Goal: Information Seeking & Learning: Learn about a topic

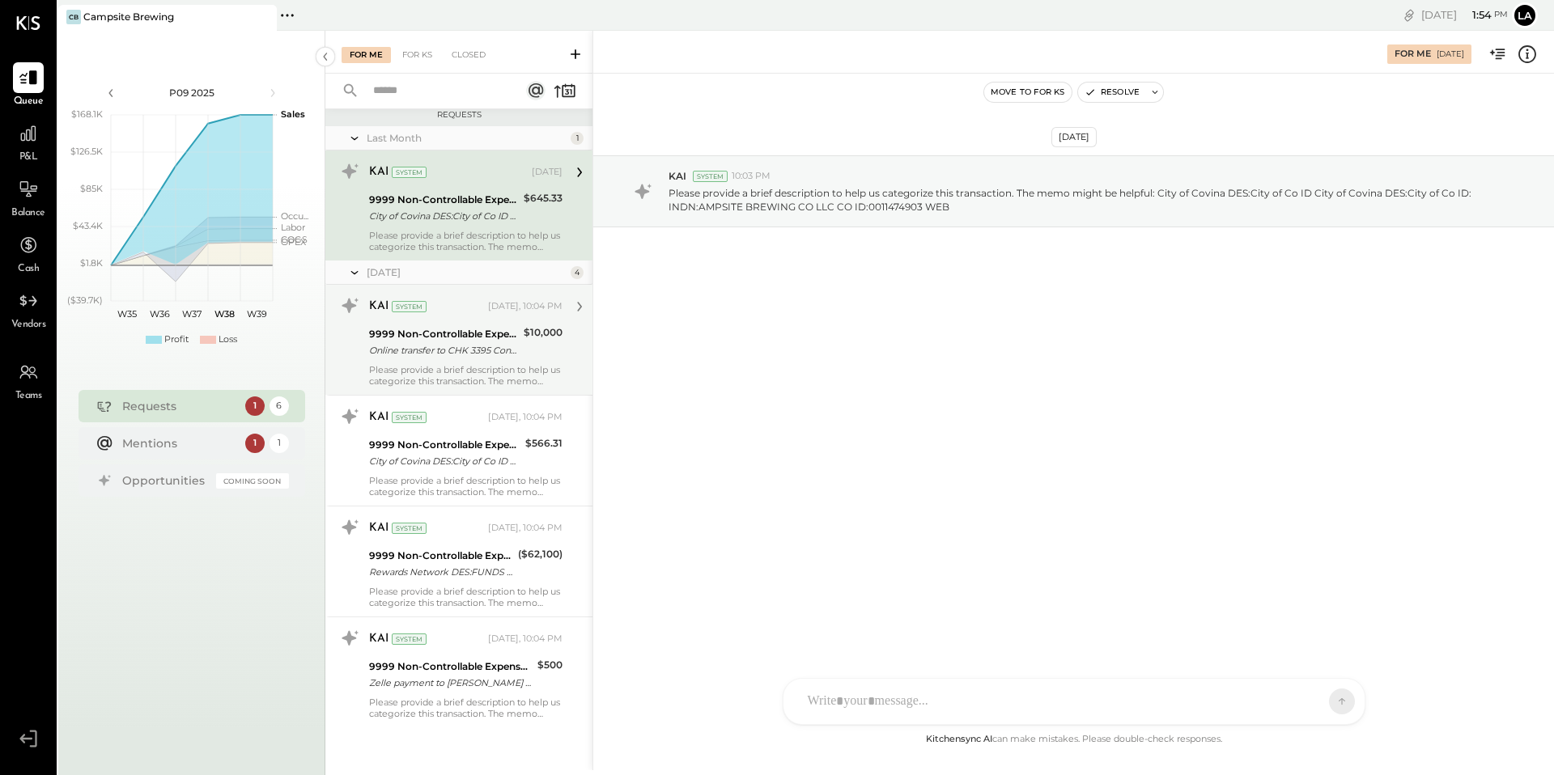
scroll to position [199, 0]
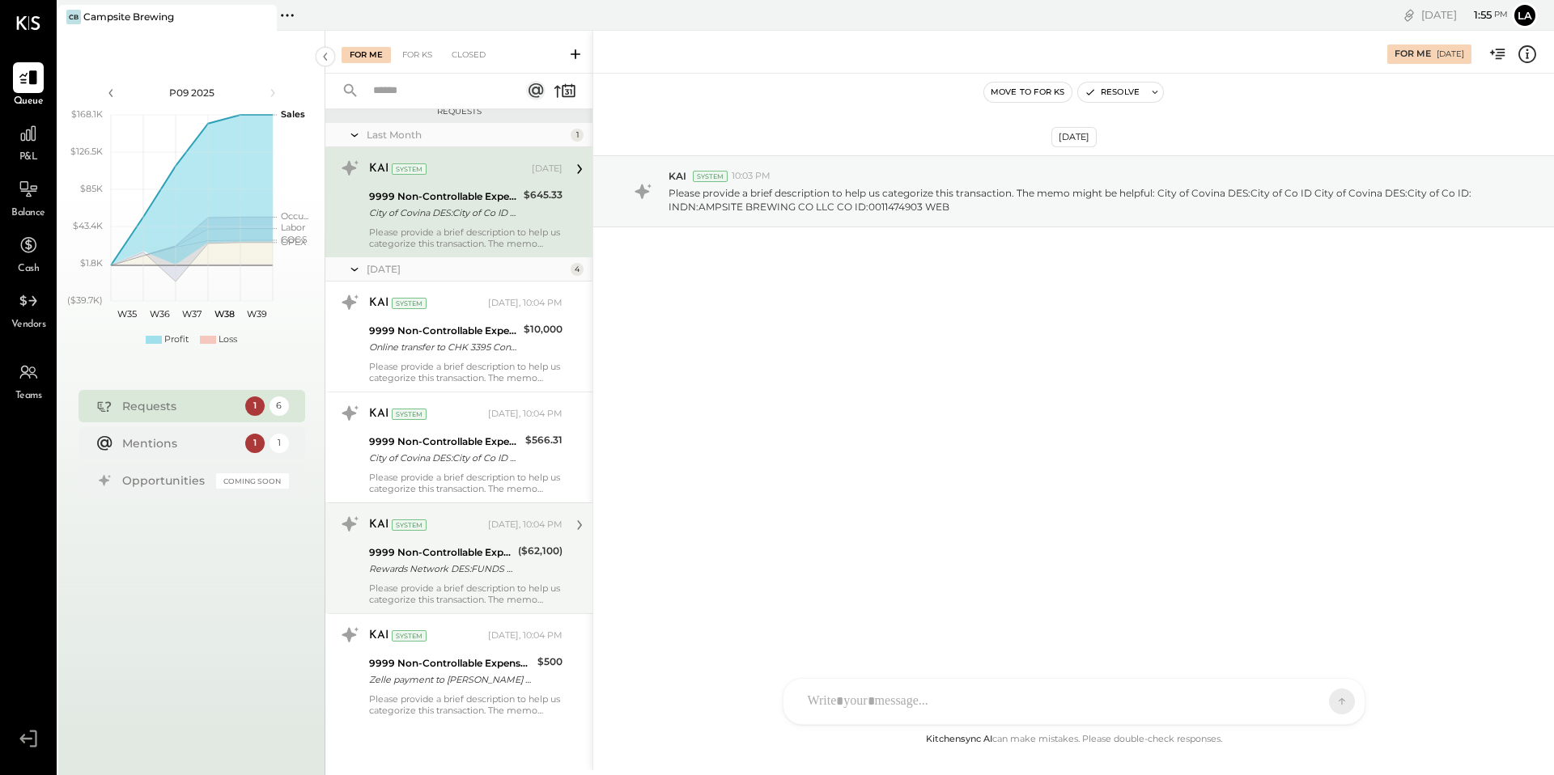
click at [493, 587] on div "Please provide a brief description to help us categorize this transaction. The …" at bounding box center [465, 594] width 193 height 23
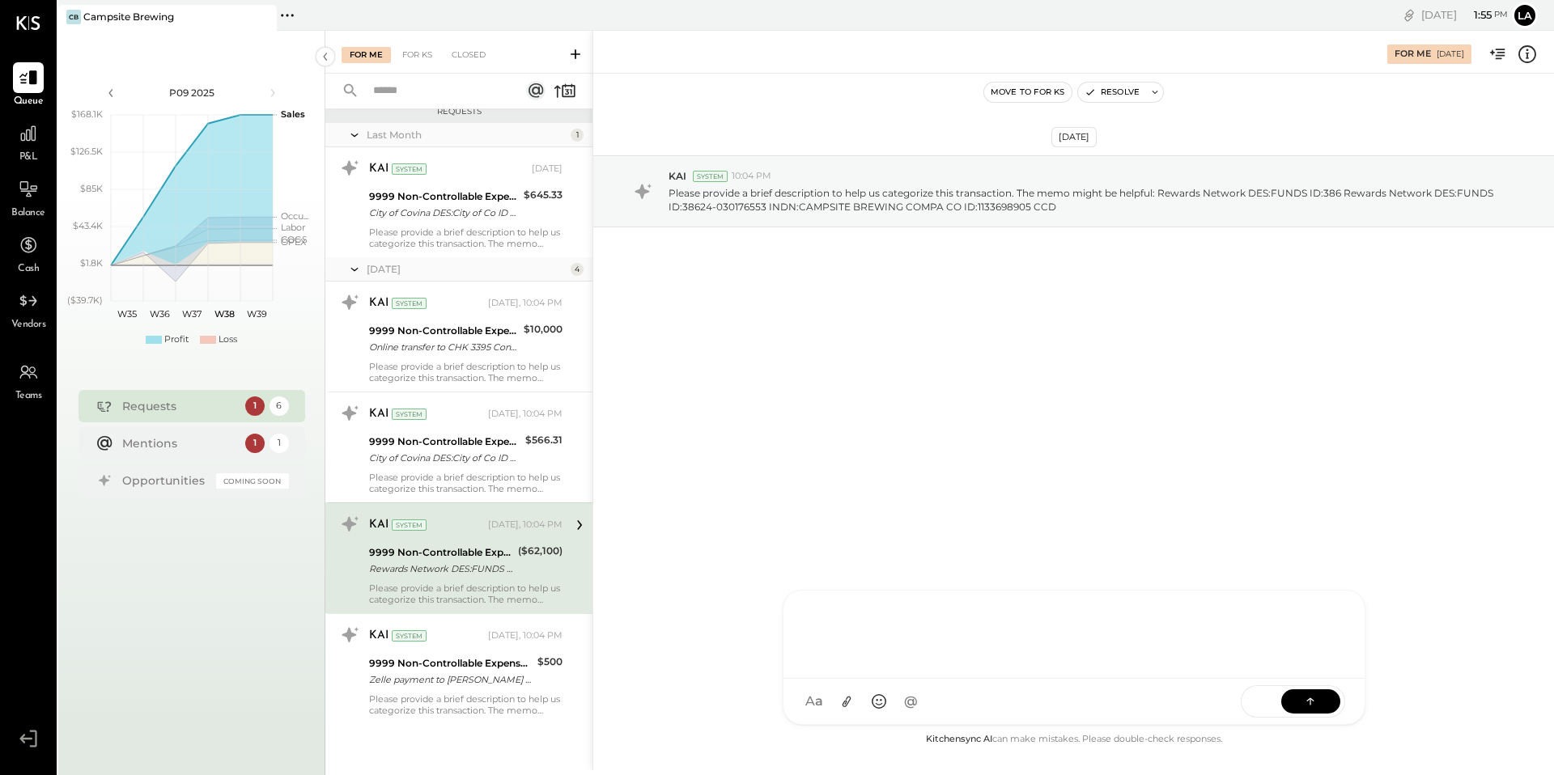
click at [979, 665] on div at bounding box center [1074, 633] width 549 height 65
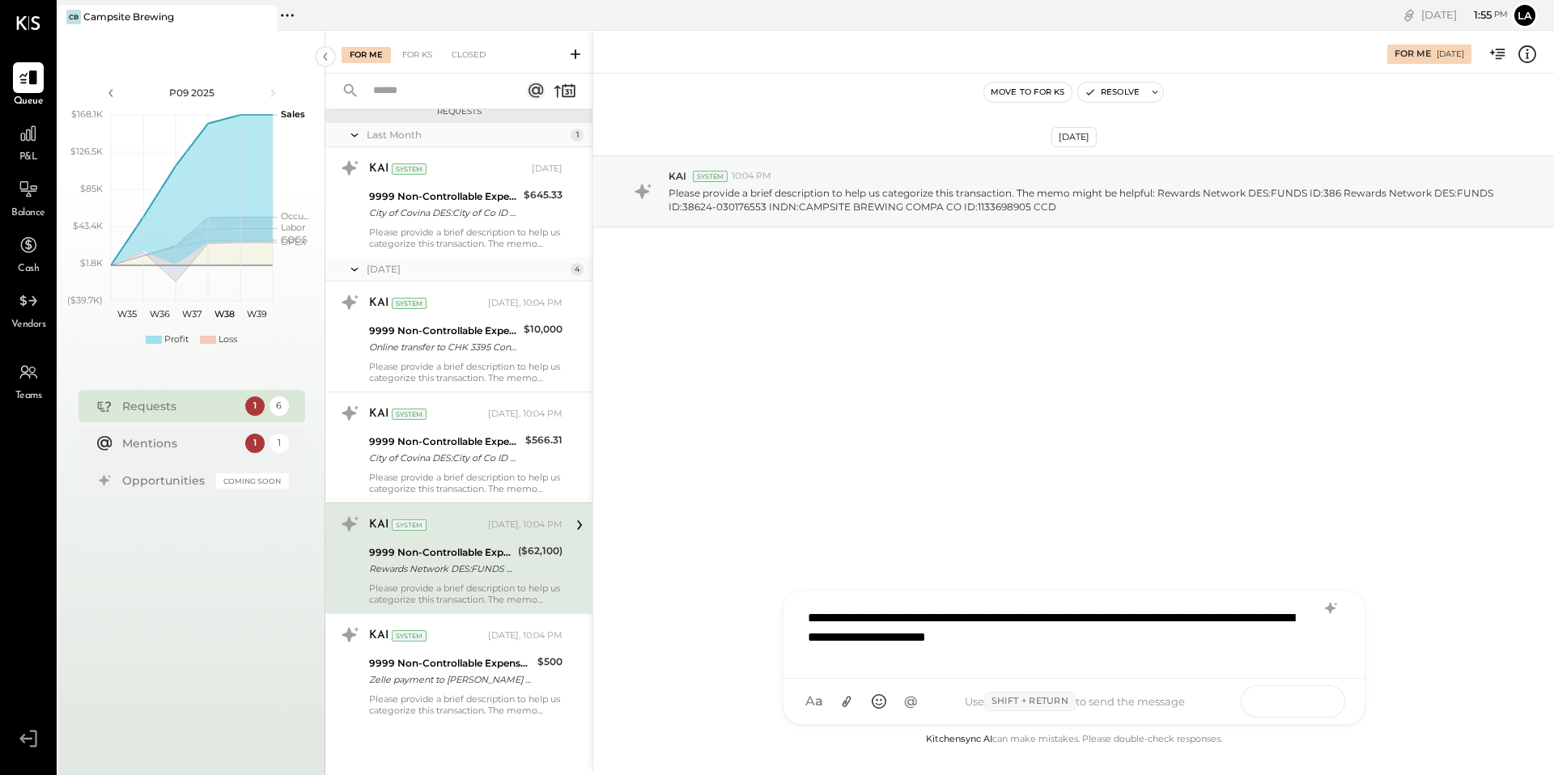
click at [1308, 699] on icon at bounding box center [1310, 701] width 16 height 16
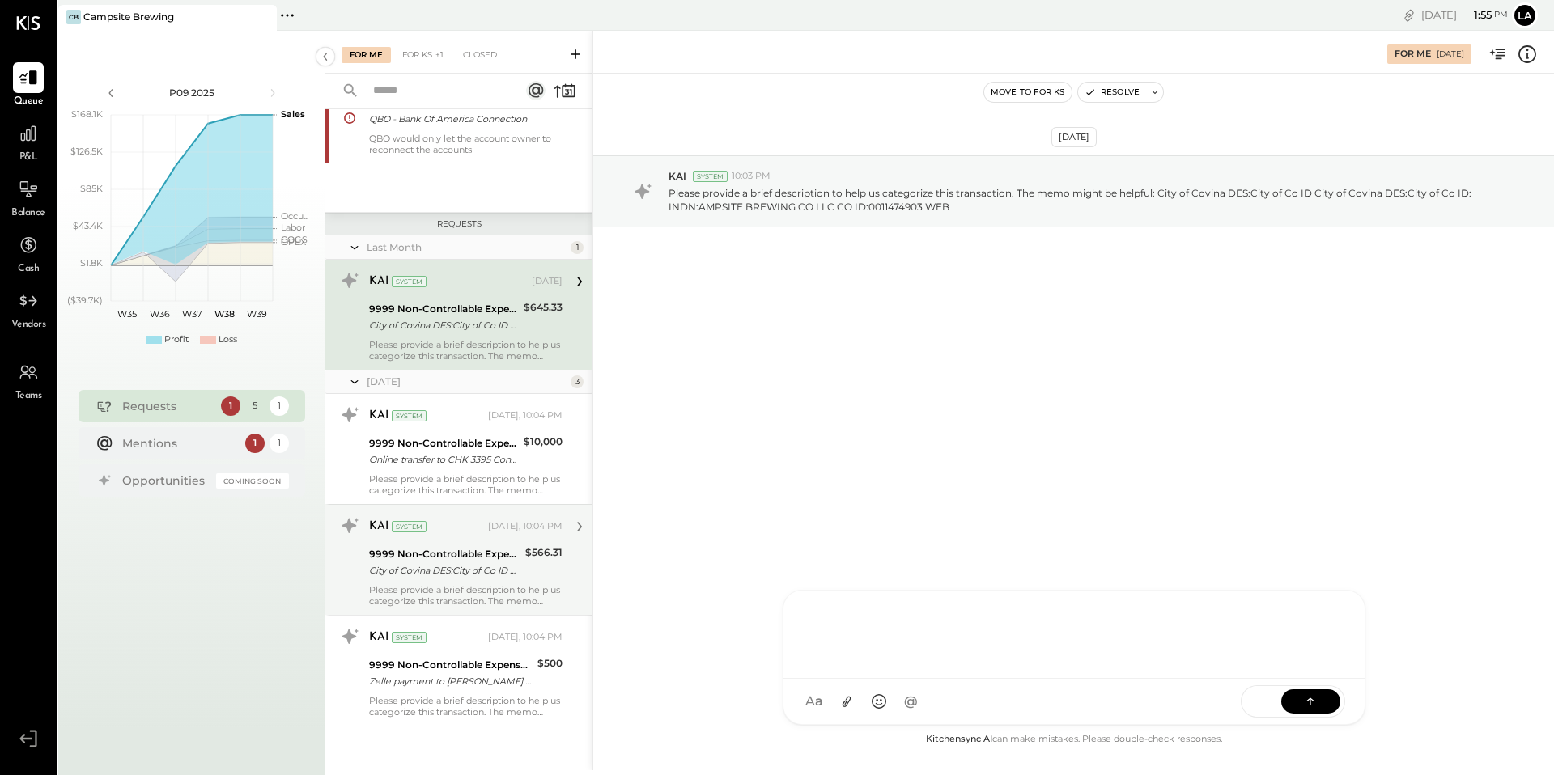
scroll to position [88, 0]
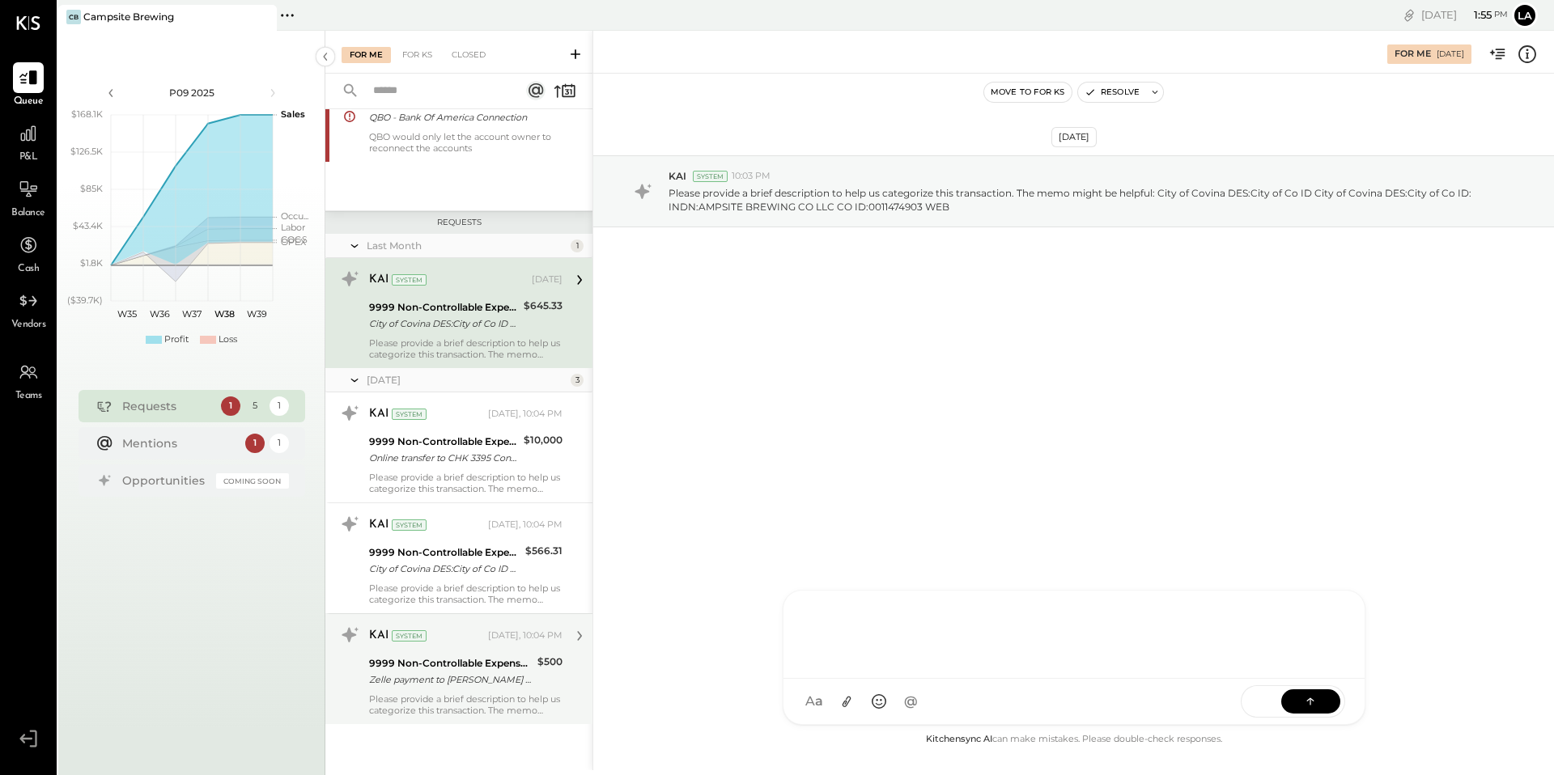
click at [465, 696] on div "Please provide a brief description to help us categorize this transaction. The …" at bounding box center [465, 705] width 193 height 23
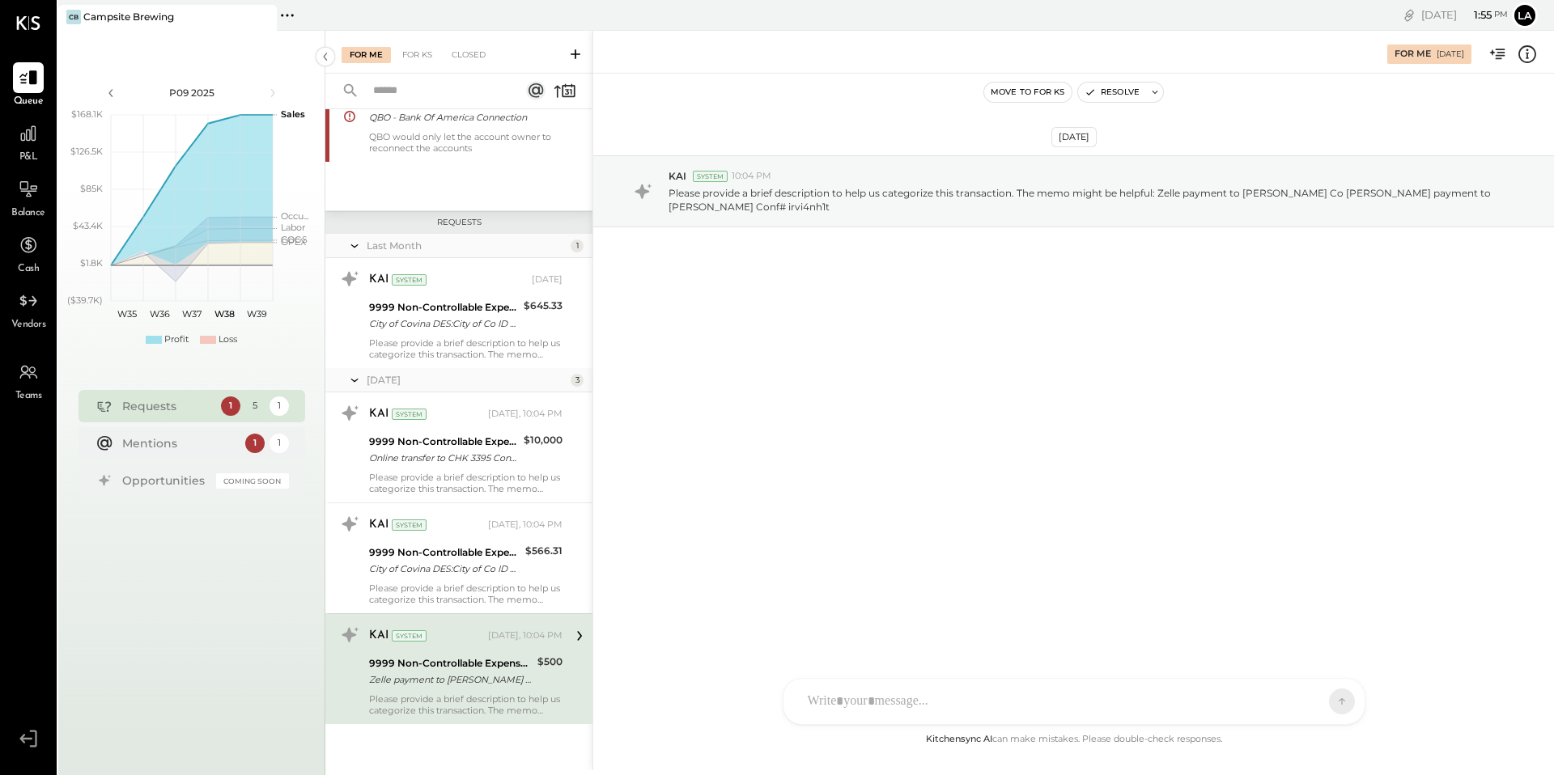
click at [891, 698] on div at bounding box center [1060, 702] width 520 height 36
click at [1308, 703] on icon at bounding box center [1310, 701] width 16 height 16
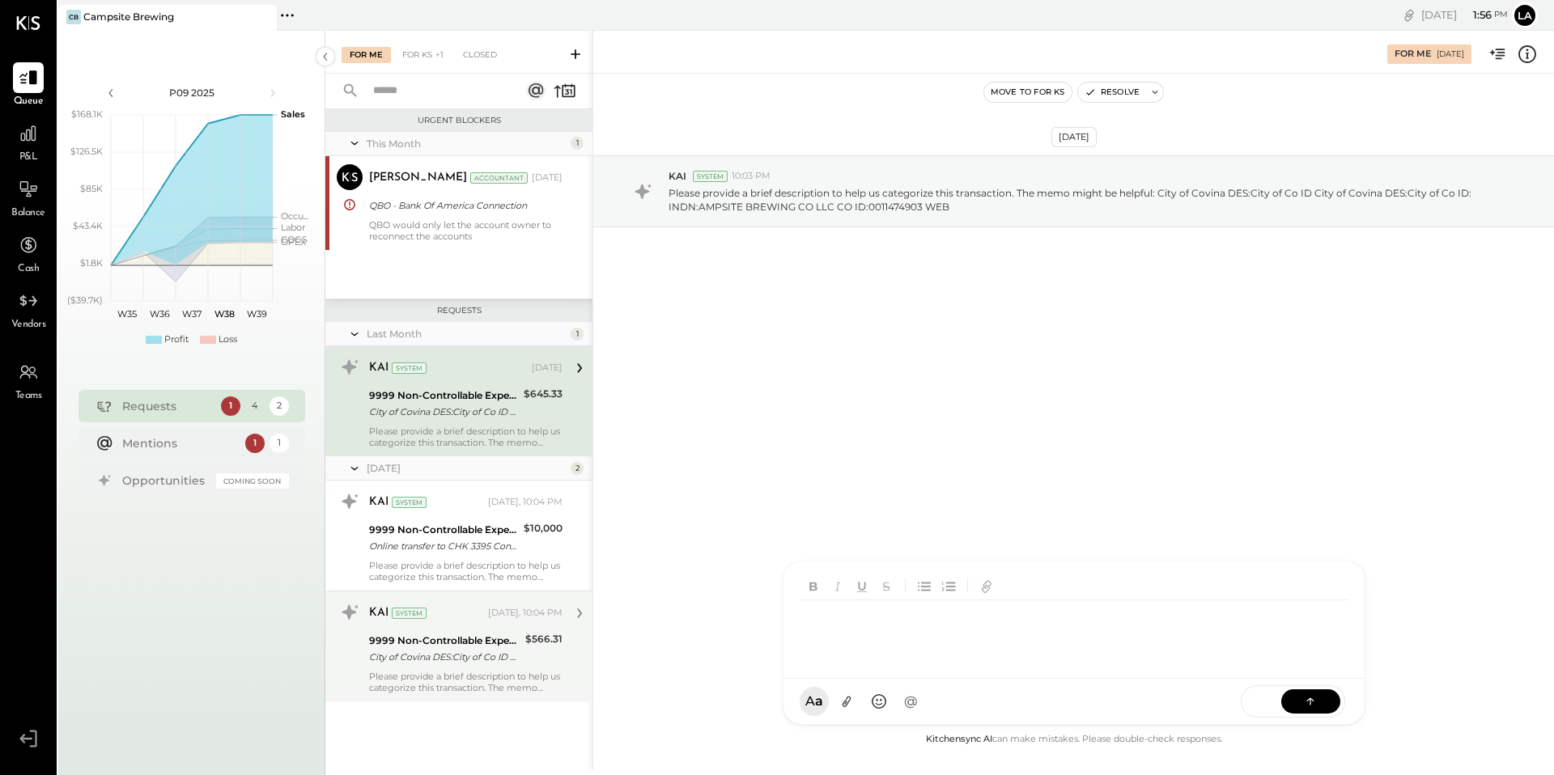
click at [499, 684] on div "Please provide a brief description to help us categorize this transaction. The …" at bounding box center [465, 682] width 193 height 23
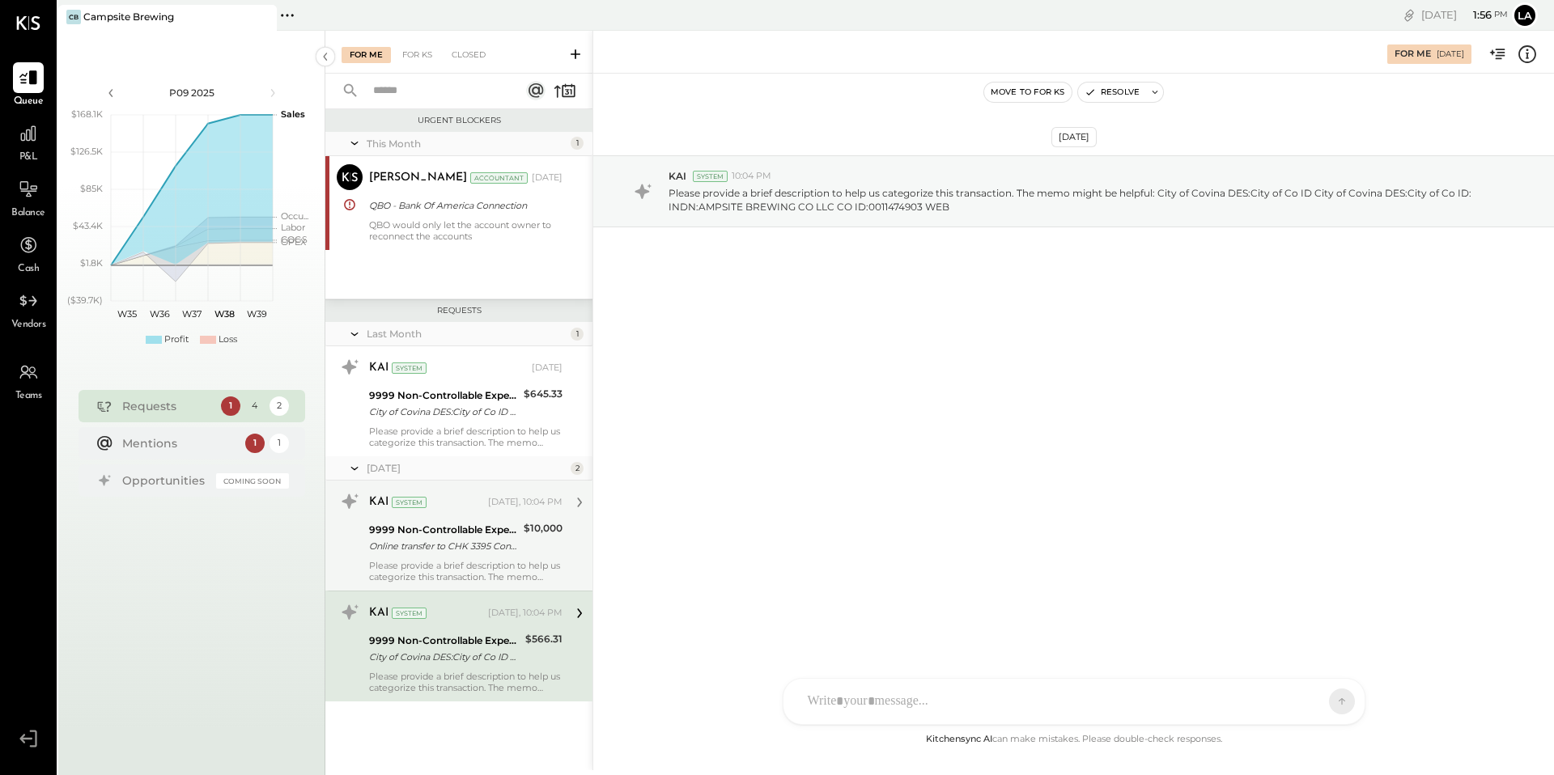
click at [514, 554] on div "Online transfer to CHK 3395 Conf Online transfer to CHK 3395 Confirmation# a5xi…" at bounding box center [444, 546] width 150 height 16
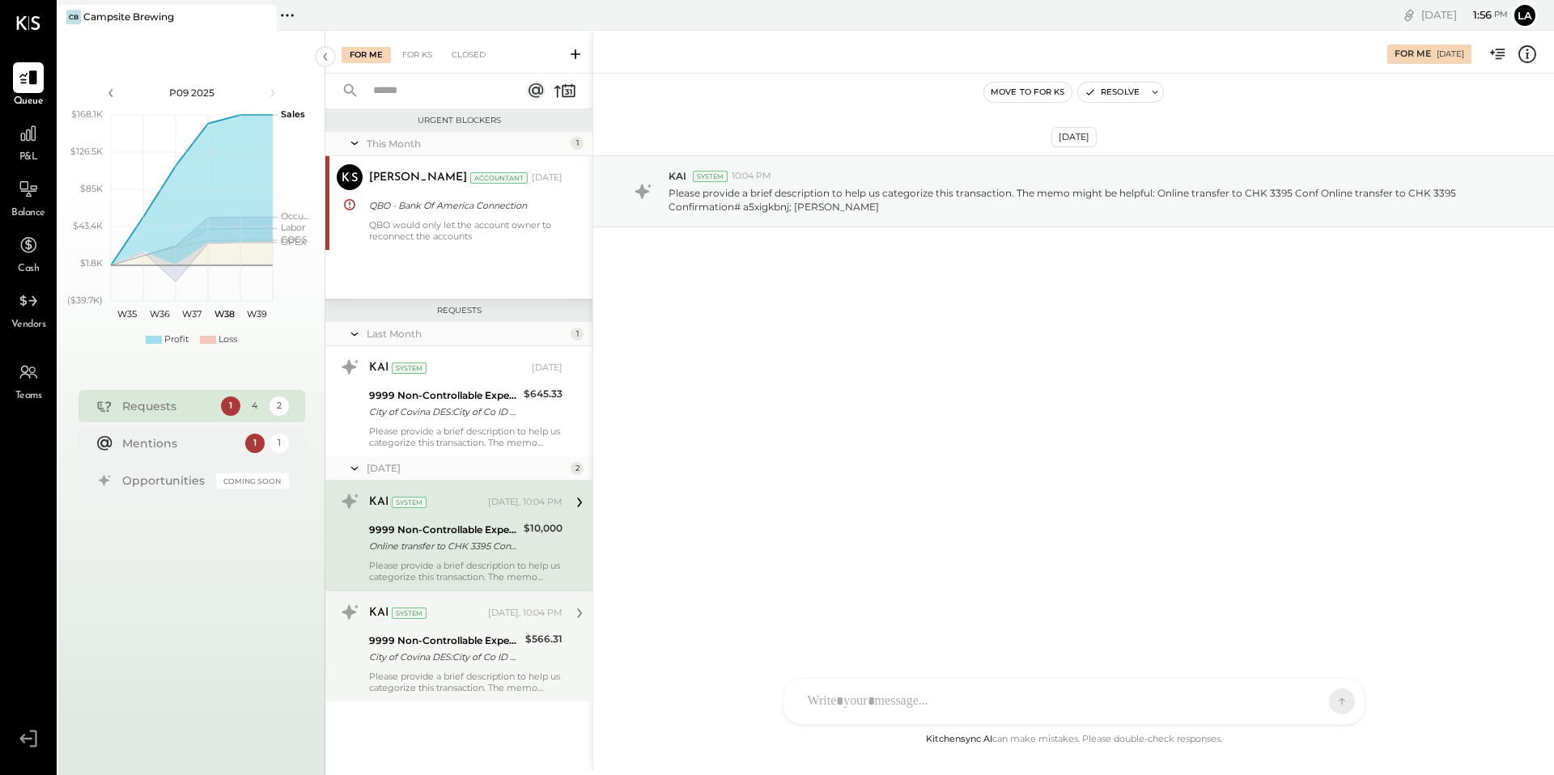
click at [978, 699] on div at bounding box center [1060, 702] width 520 height 36
click at [1079, 618] on div "**********" at bounding box center [1074, 633] width 549 height 65
click at [1302, 708] on button at bounding box center [1310, 701] width 59 height 24
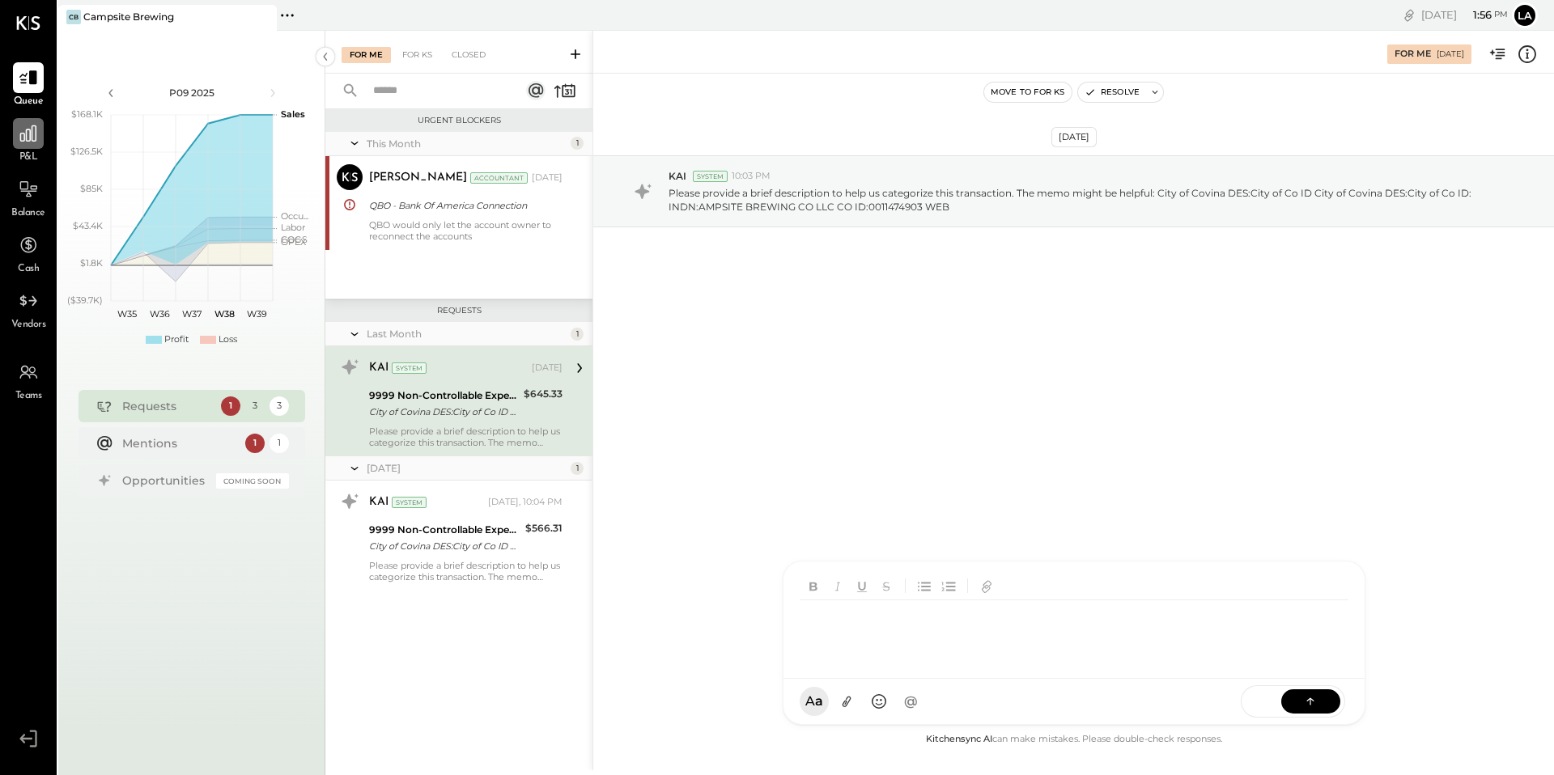
click at [39, 139] on div at bounding box center [28, 133] width 31 height 31
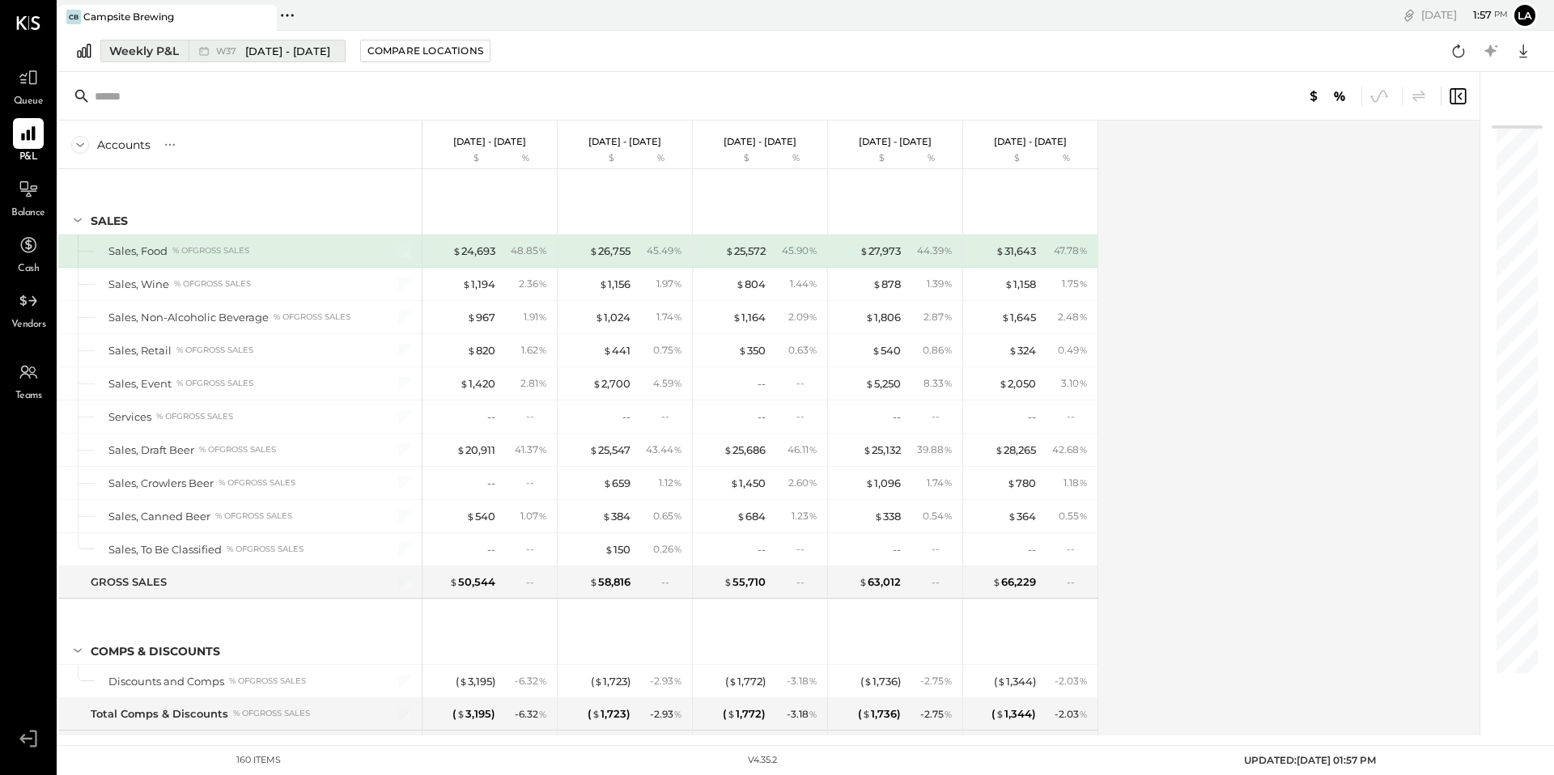
click at [173, 52] on div "Weekly P&L" at bounding box center [144, 51] width 70 height 16
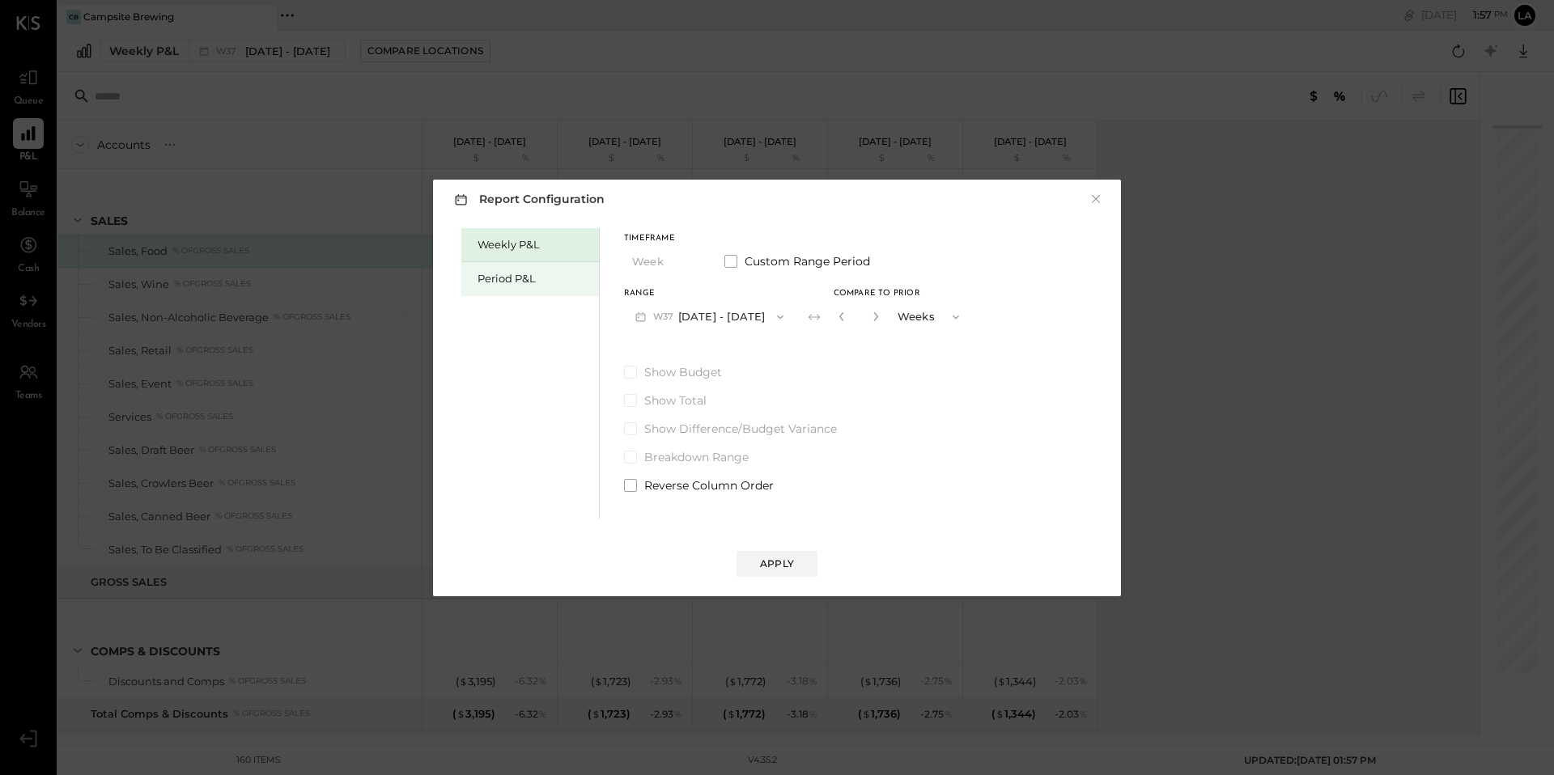
click at [474, 274] on div "Period P&L" at bounding box center [530, 279] width 138 height 34
click at [729, 309] on button "P09 [DATE] - [DATE]" at bounding box center [708, 317] width 168 height 30
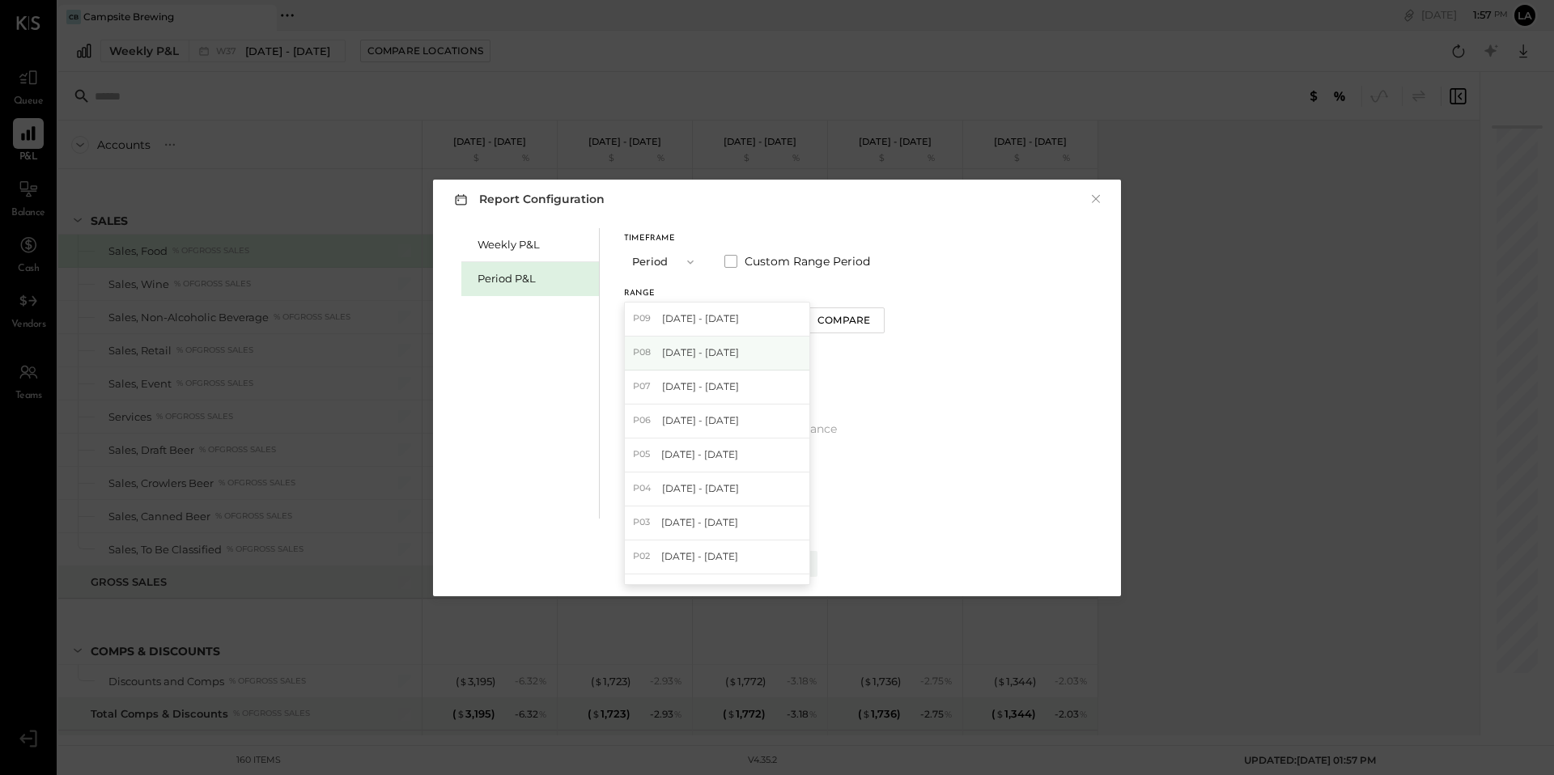
click at [739, 352] on span "[DATE] - [DATE]" at bounding box center [700, 353] width 77 height 14
click at [870, 320] on div "Compare" at bounding box center [844, 320] width 53 height 14
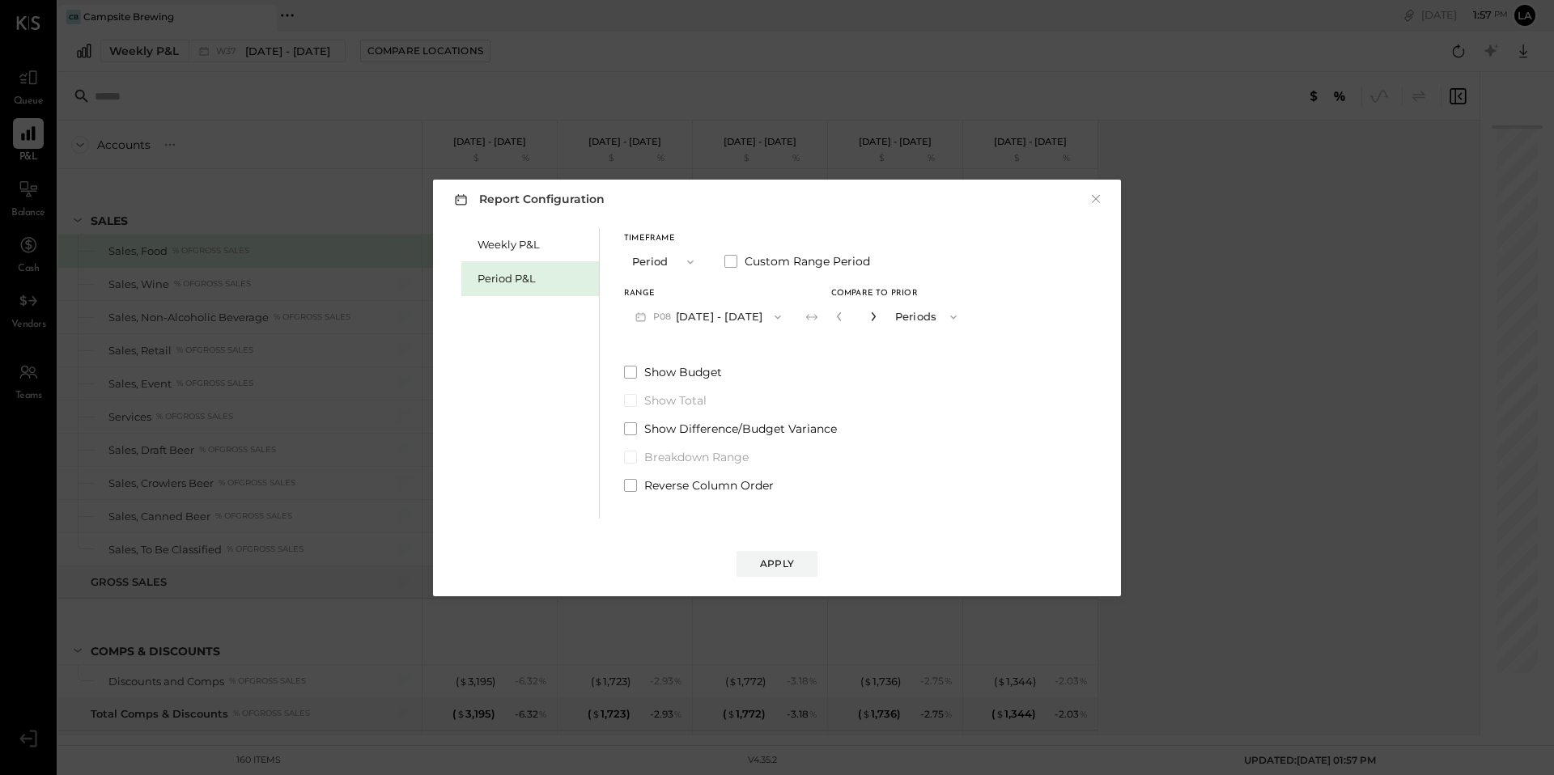
click at [878, 318] on icon "button" at bounding box center [874, 317] width 10 height 10
type input "*"
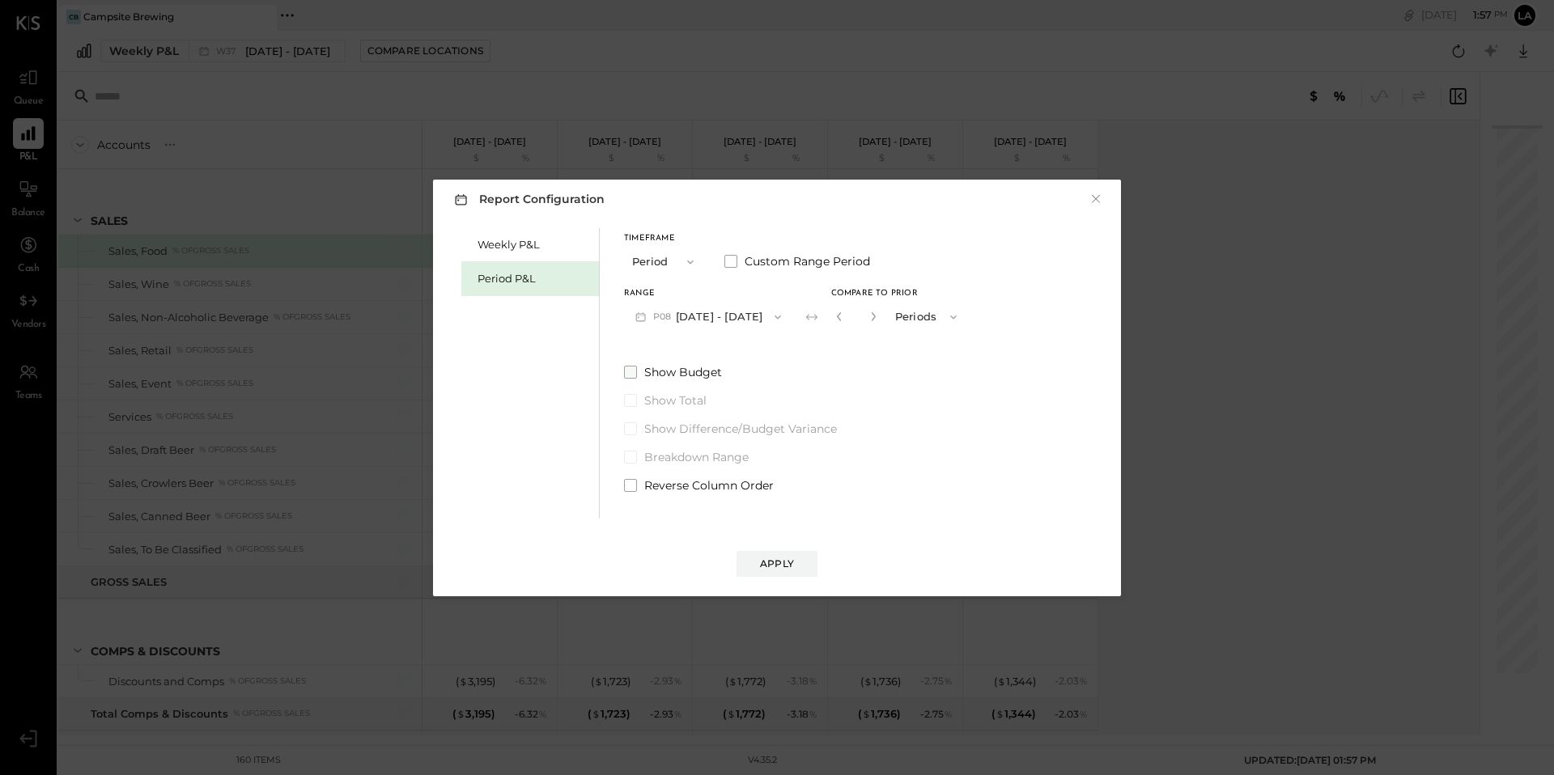
click at [637, 376] on label "Show Budget" at bounding box center [796, 372] width 344 height 16
click at [775, 555] on button "Apply" at bounding box center [777, 564] width 81 height 26
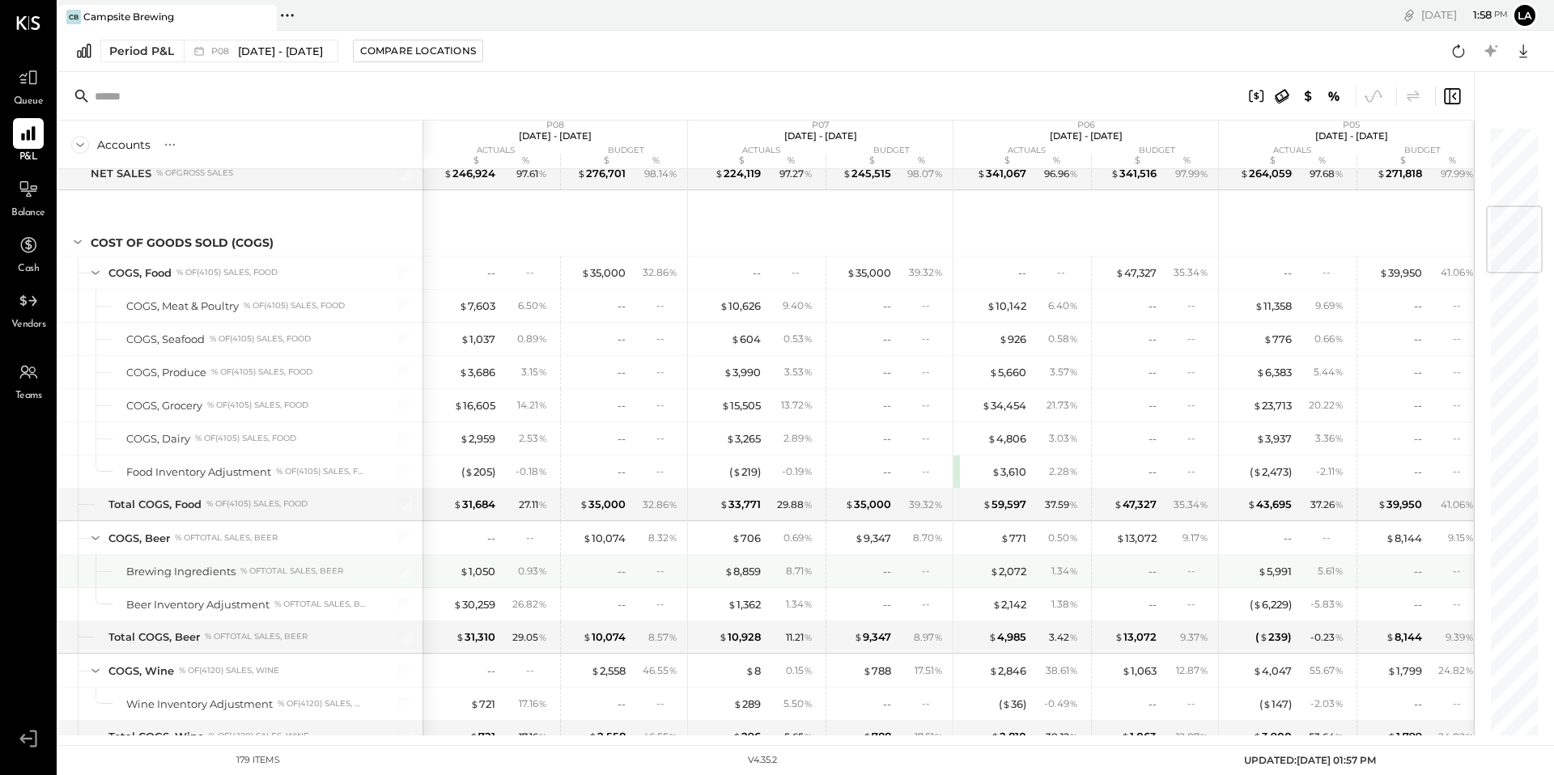
scroll to position [671, 0]
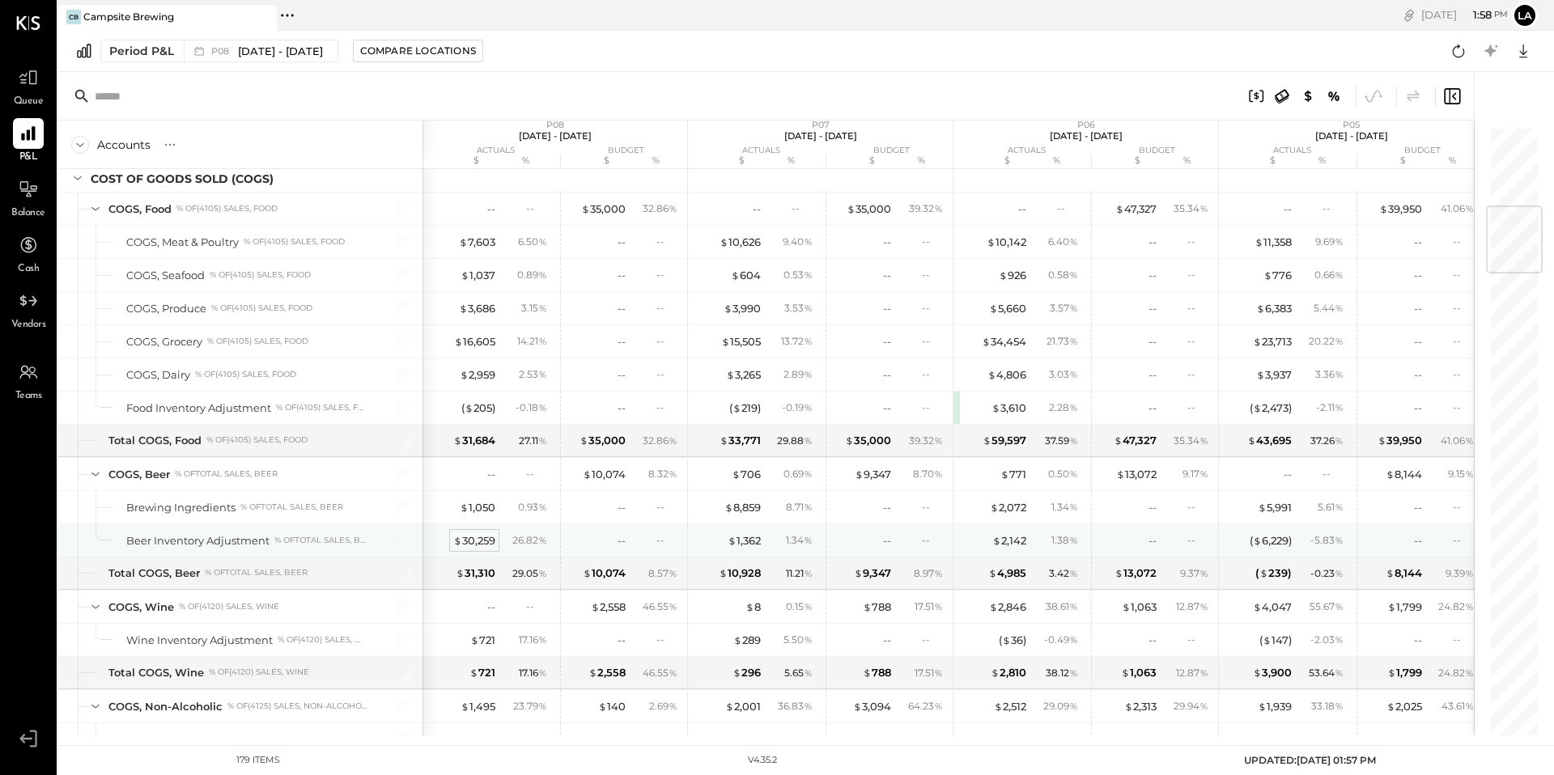
click at [473, 543] on div "$ 30,259" at bounding box center [474, 540] width 42 height 15
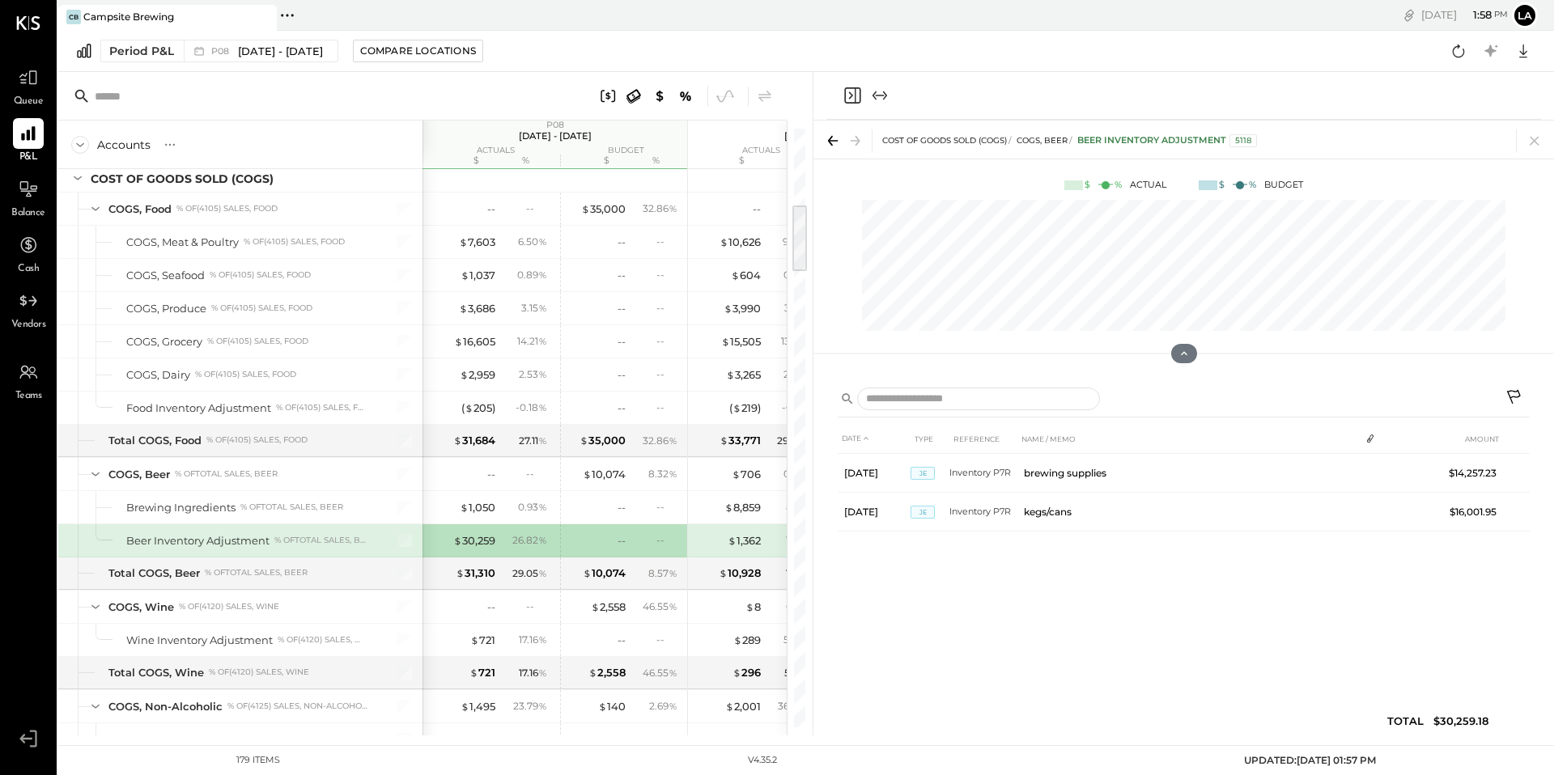
drag, startPoint x: 1531, startPoint y: 139, endPoint x: 1508, endPoint y: 146, distance: 23.6
click at [1531, 140] on icon at bounding box center [1534, 141] width 23 height 23
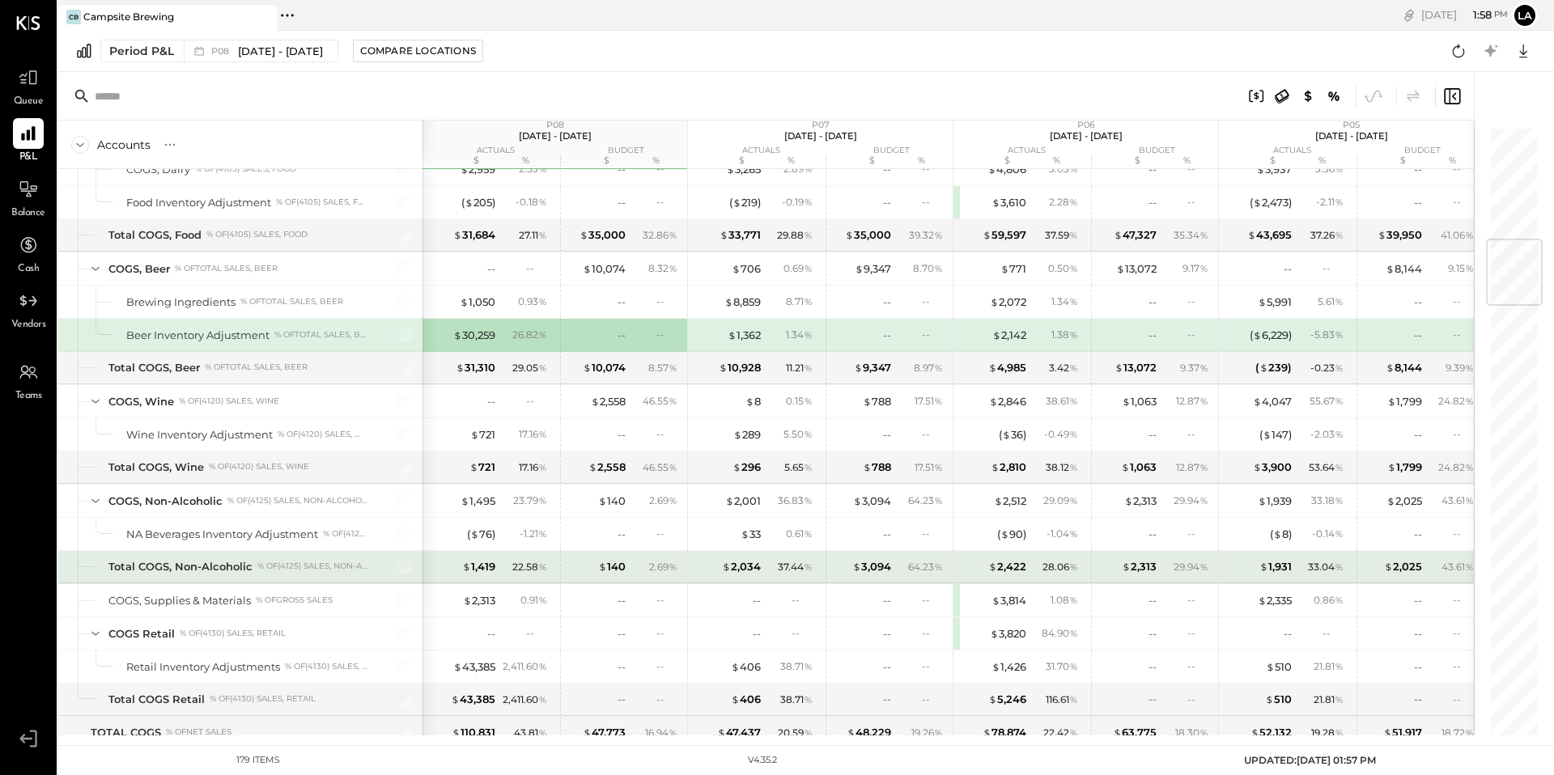
scroll to position [1017, 0]
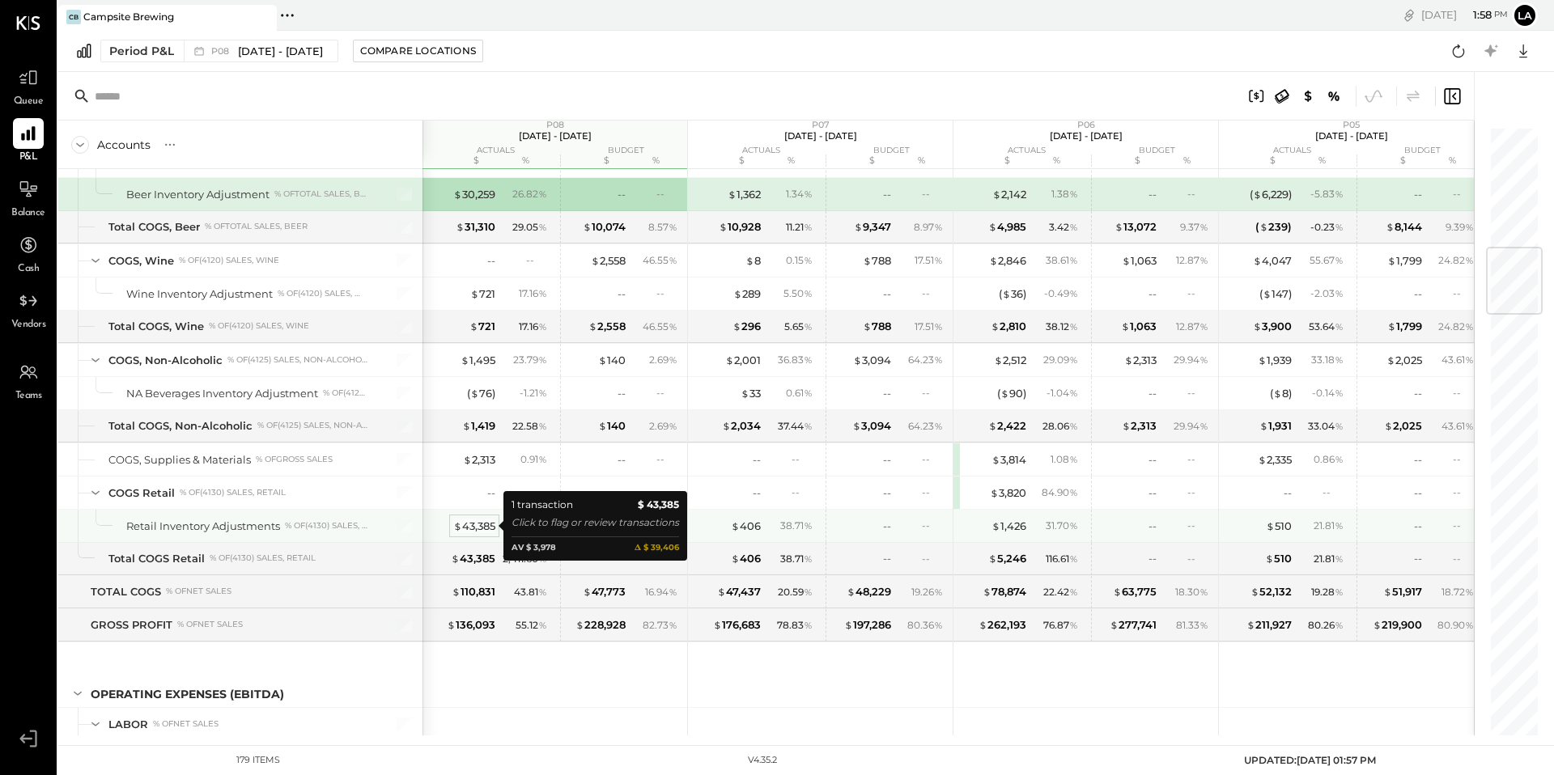
click at [482, 529] on div "$ 43,385" at bounding box center [474, 526] width 42 height 15
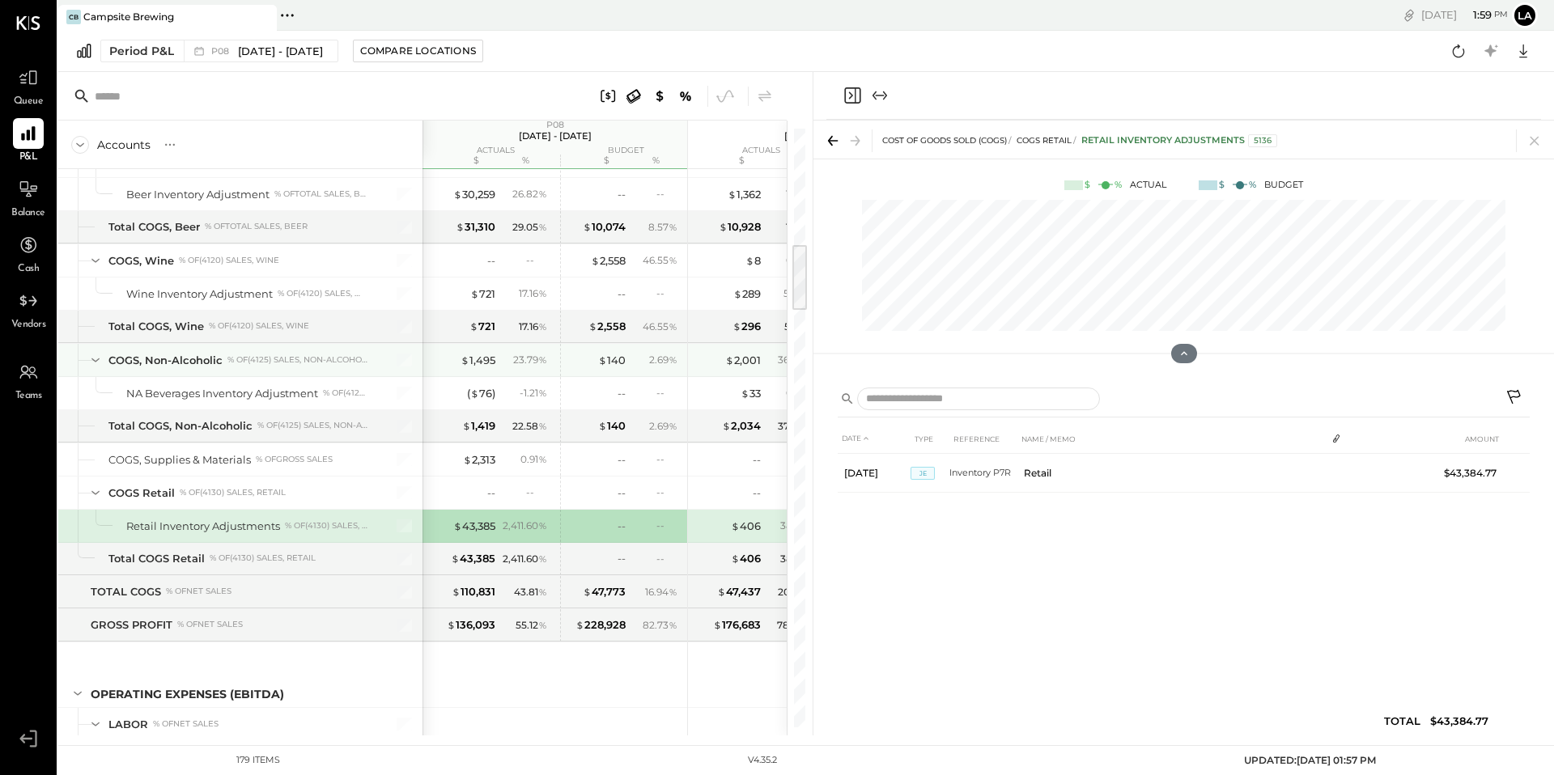
scroll to position [1005, 0]
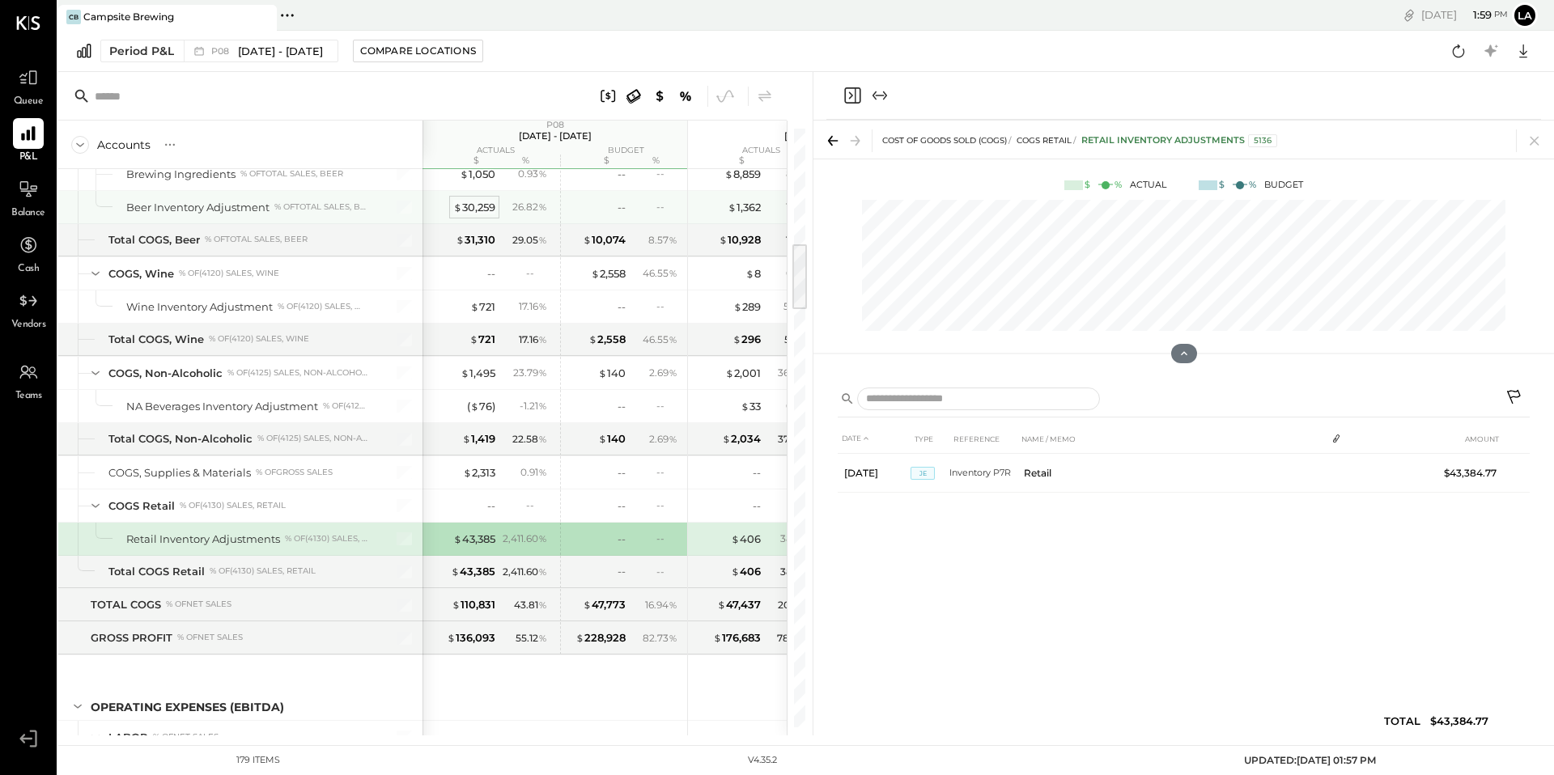
click at [485, 211] on div "$ 30,259" at bounding box center [474, 207] width 42 height 15
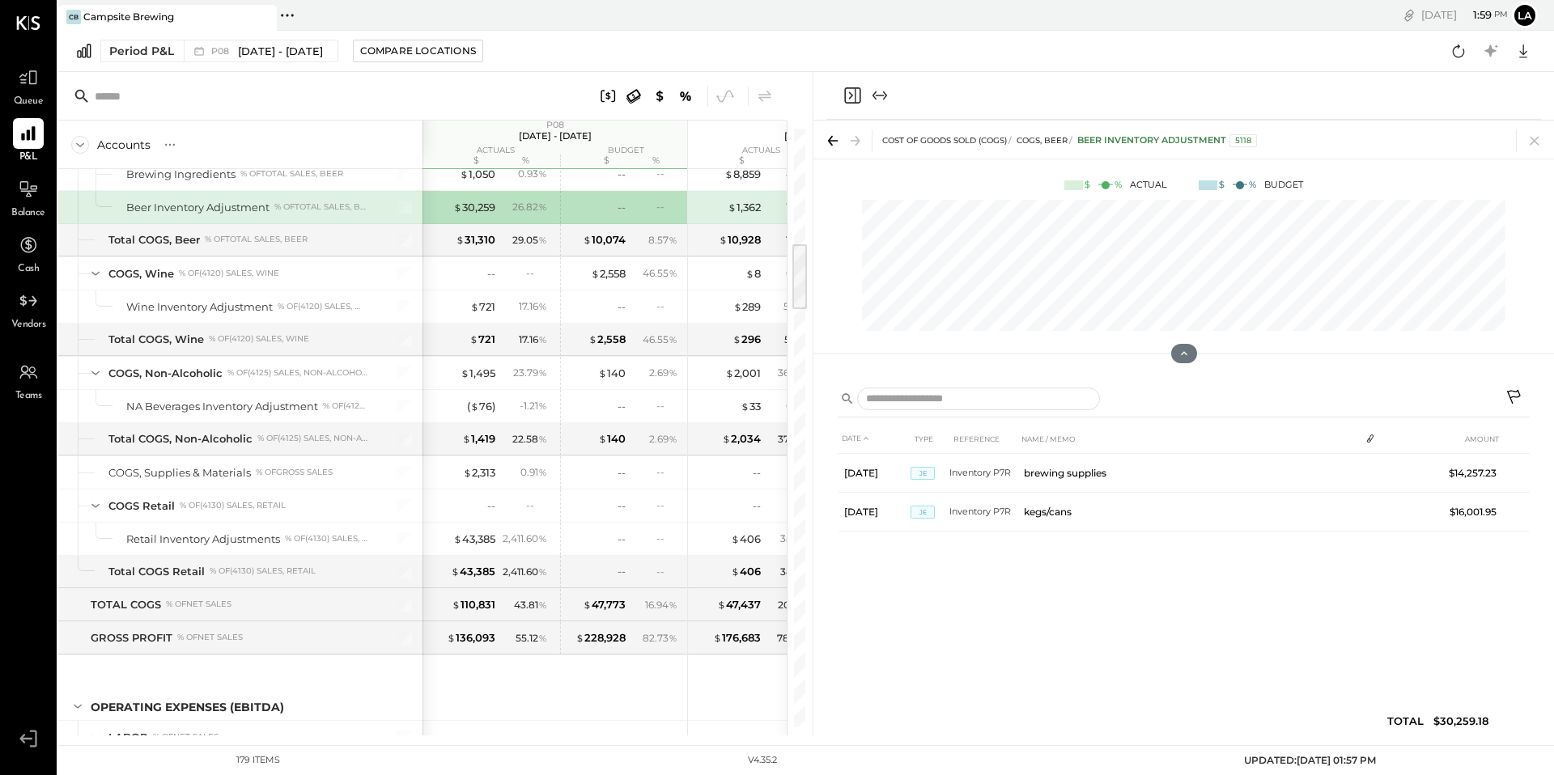
click at [1518, 392] on icon at bounding box center [1514, 397] width 14 height 14
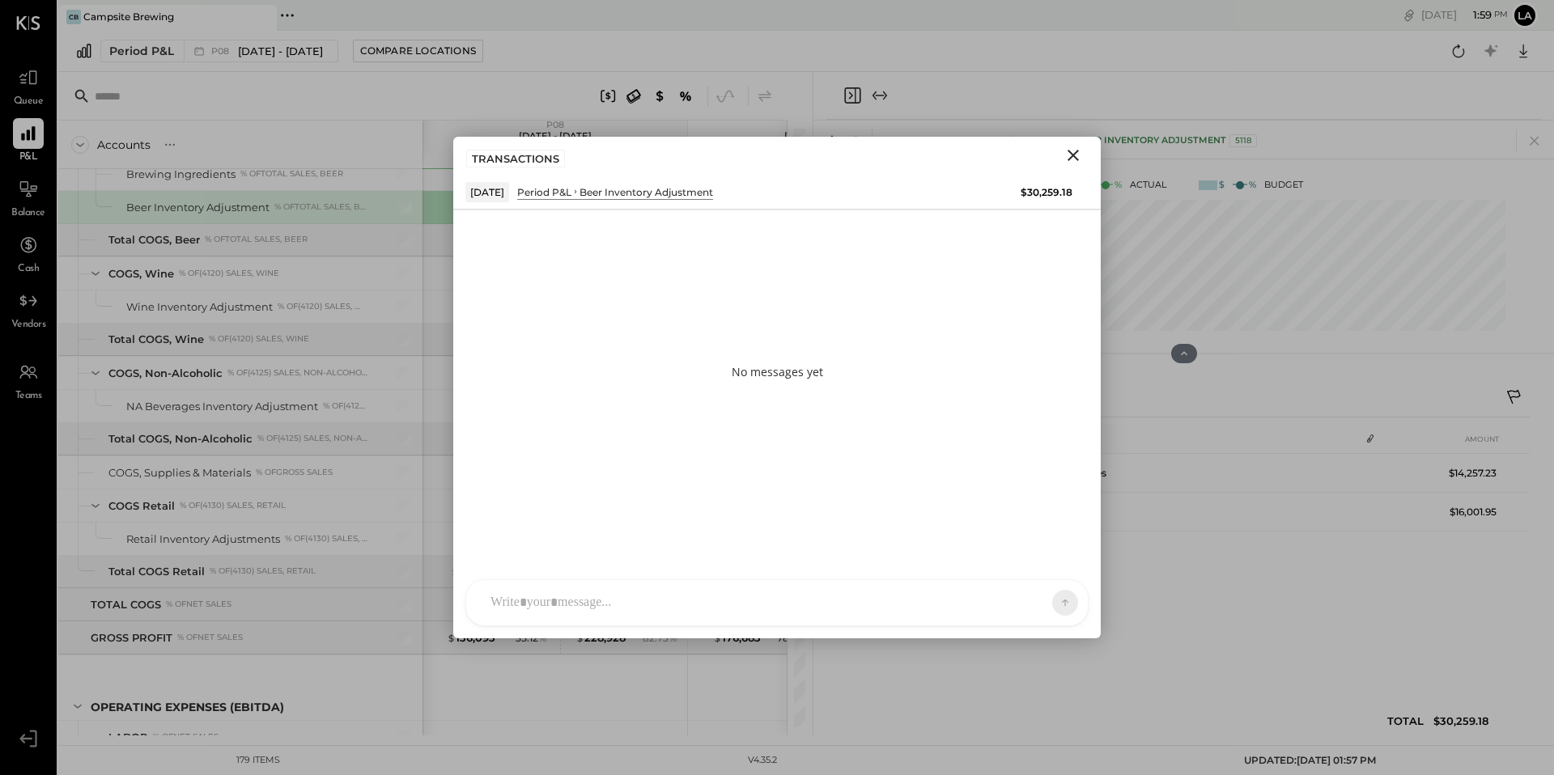
click at [710, 606] on div at bounding box center [762, 603] width 560 height 36
paste div
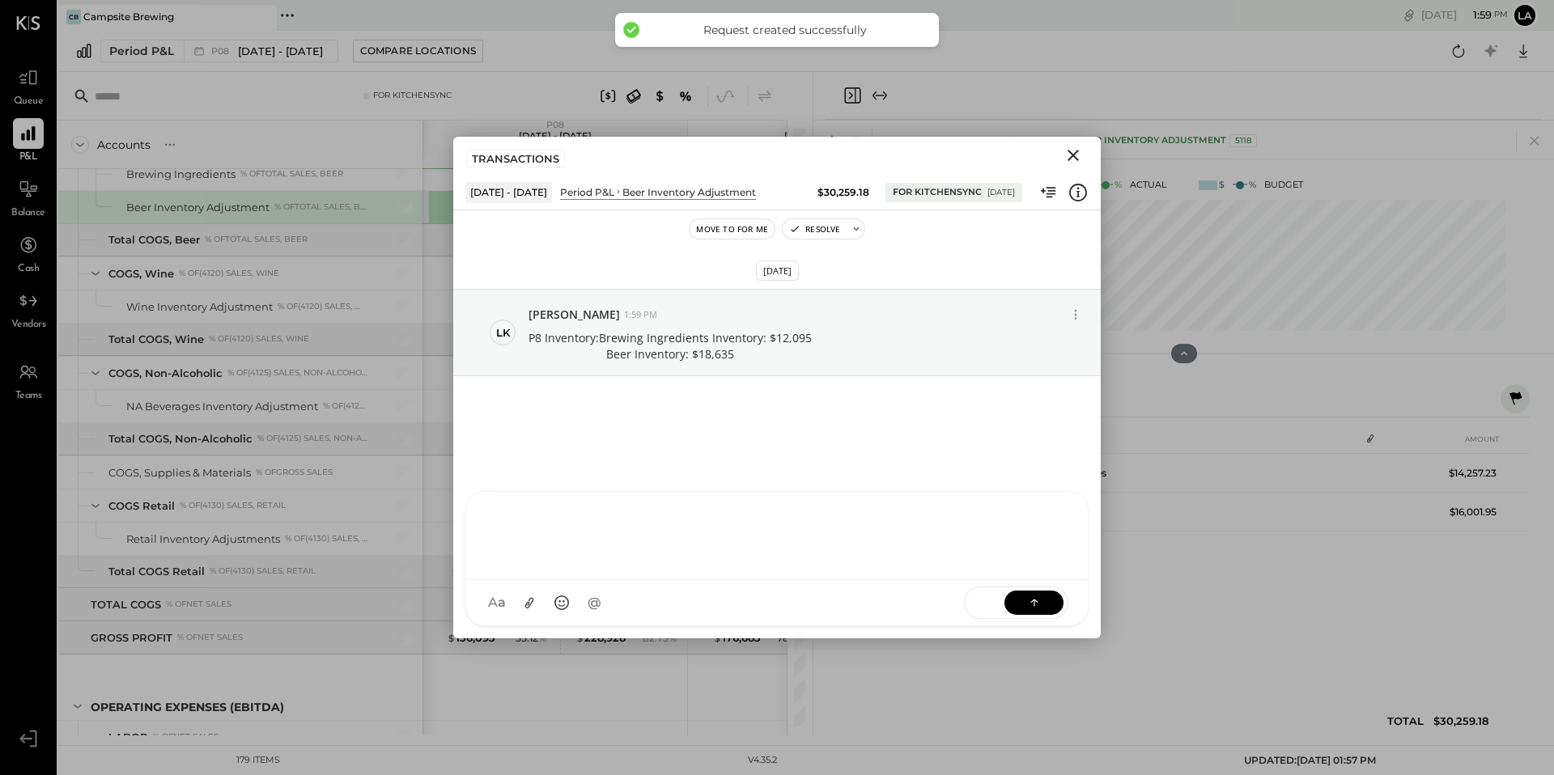
click at [1073, 154] on icon "Close" at bounding box center [1073, 155] width 11 height 11
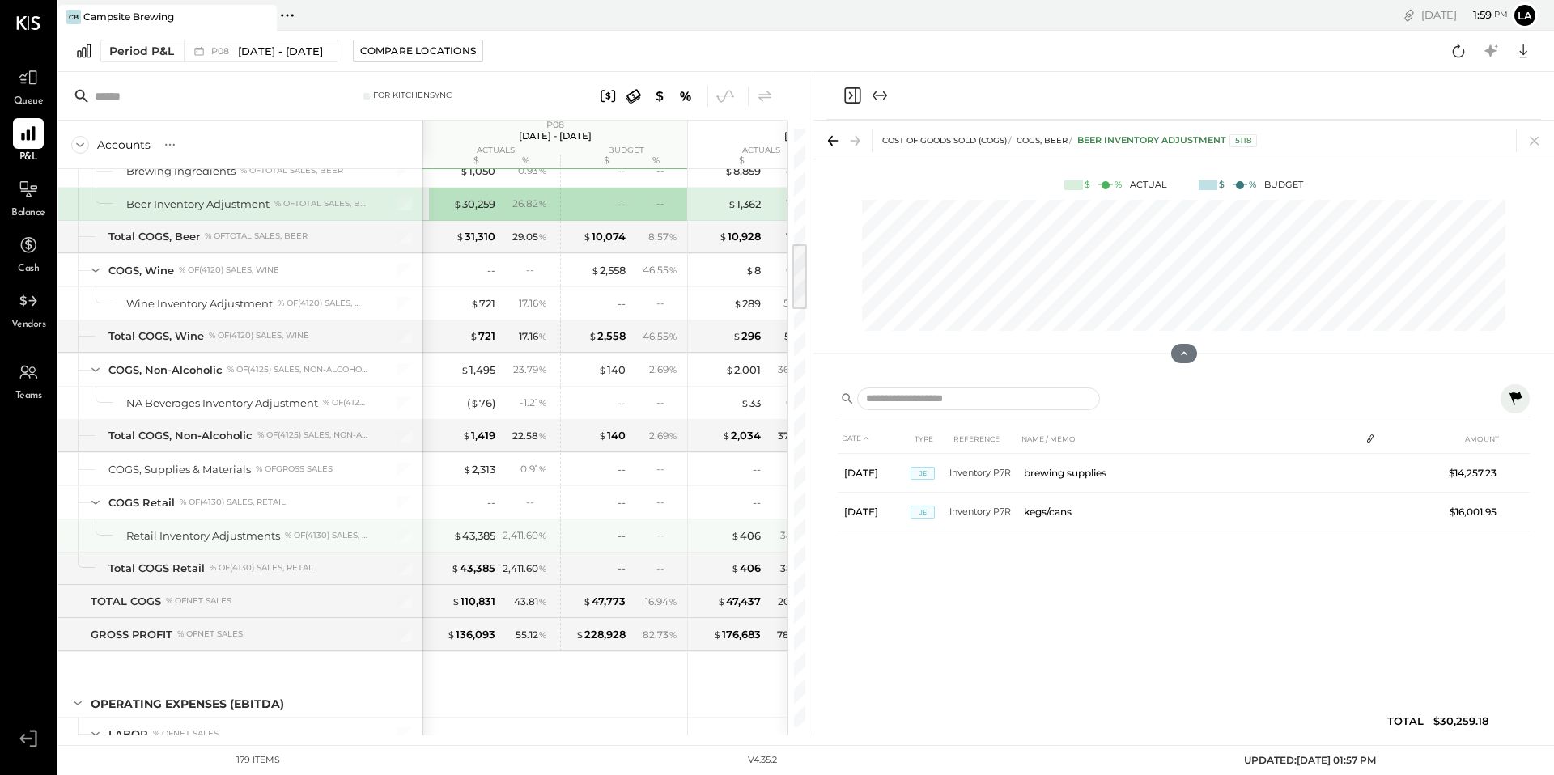
scroll to position [1011, 0]
click at [477, 533] on div "$ 43,385" at bounding box center [474, 532] width 42 height 15
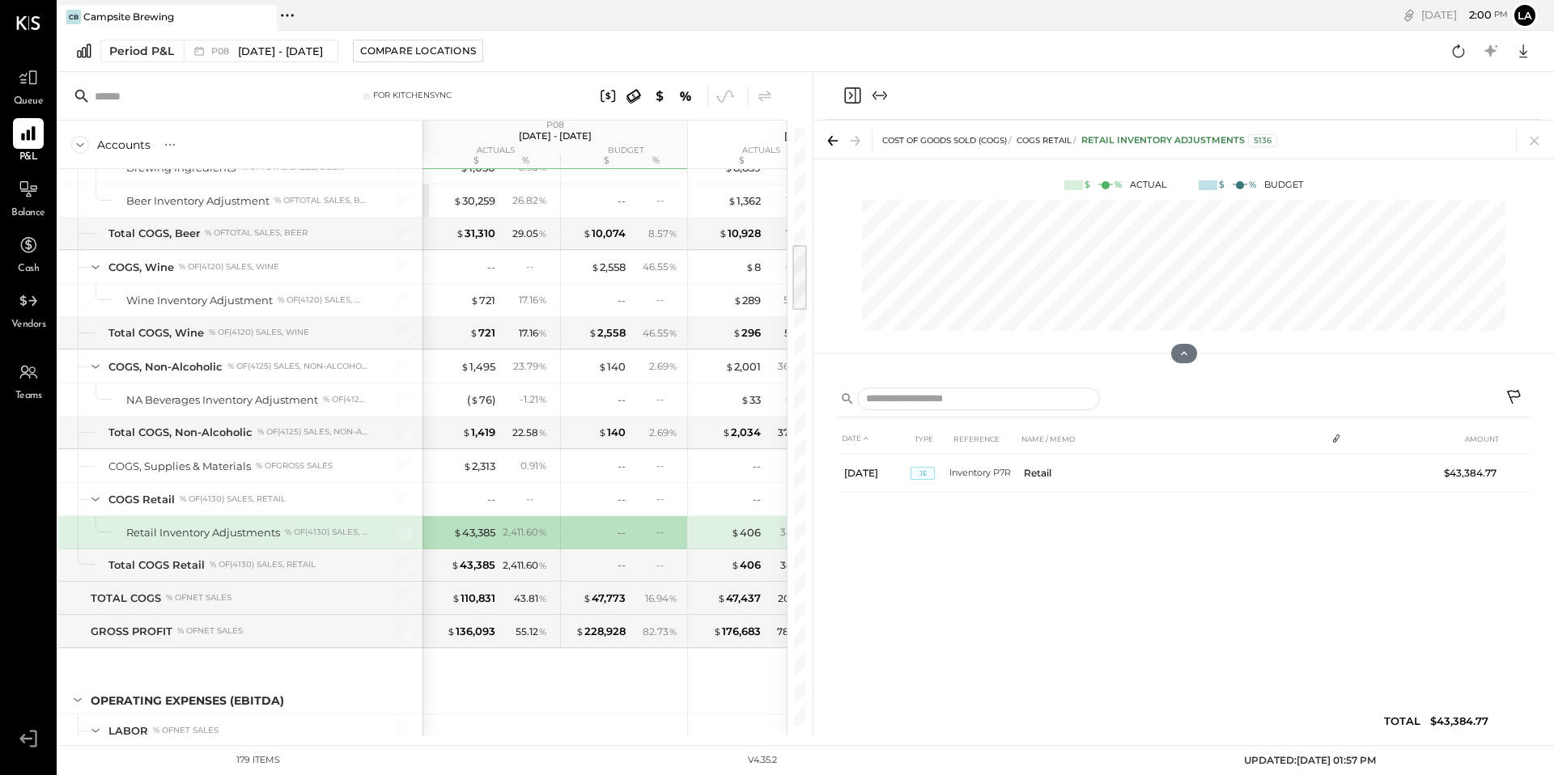
click at [1507, 401] on icon at bounding box center [1515, 398] width 19 height 19
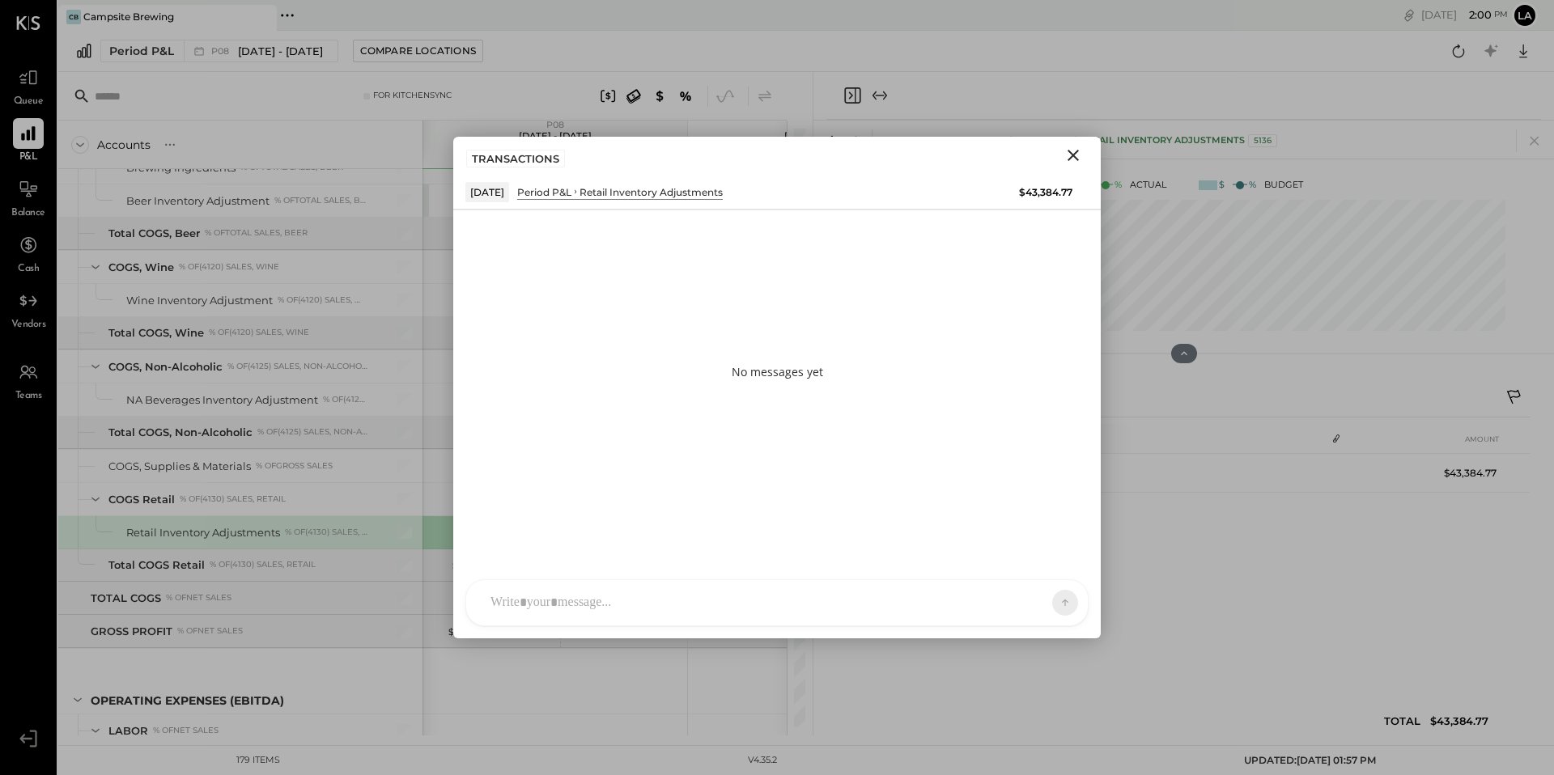
click at [786, 601] on div at bounding box center [762, 603] width 560 height 36
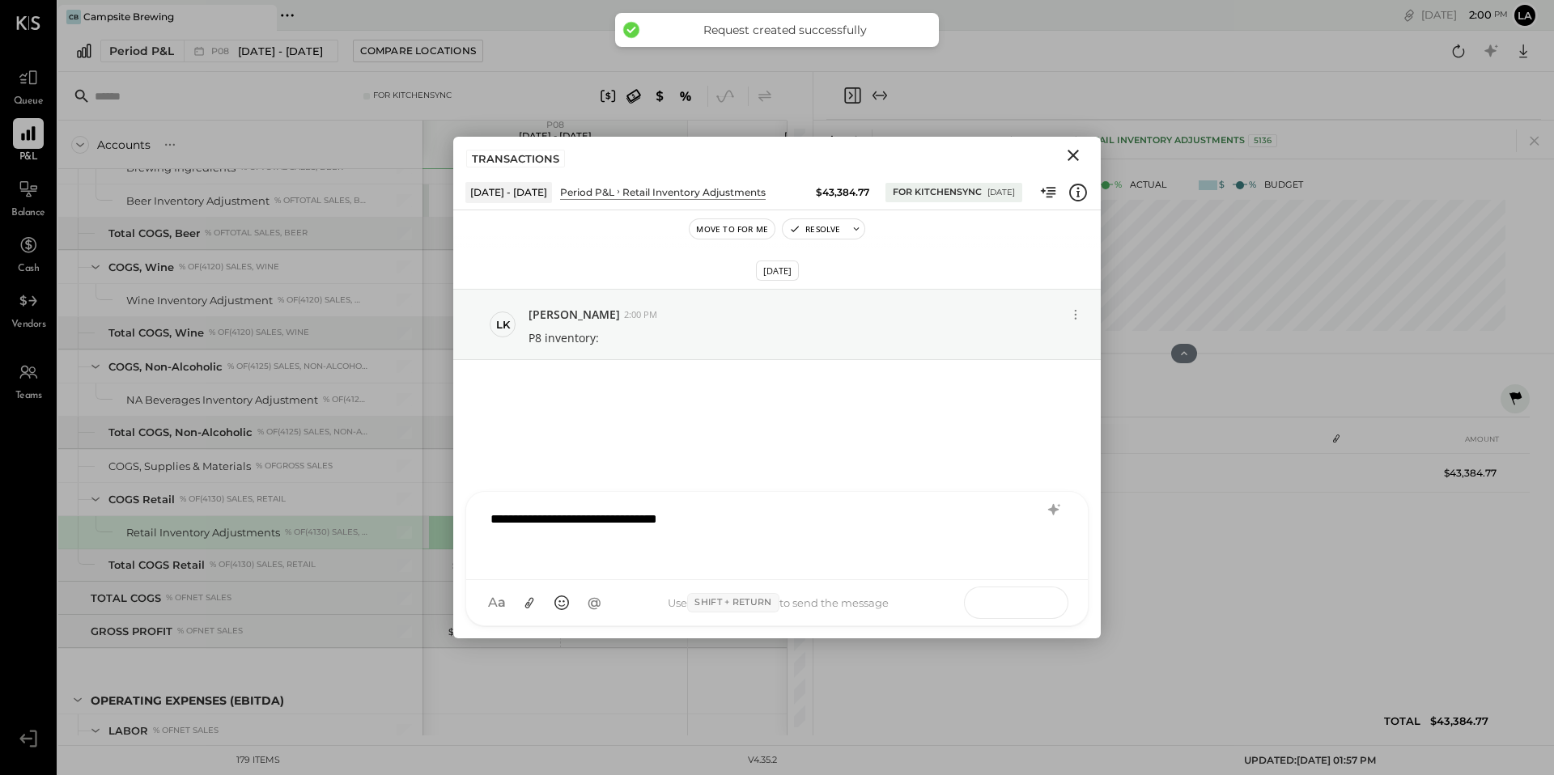
click at [1047, 608] on button at bounding box center [1034, 602] width 59 height 24
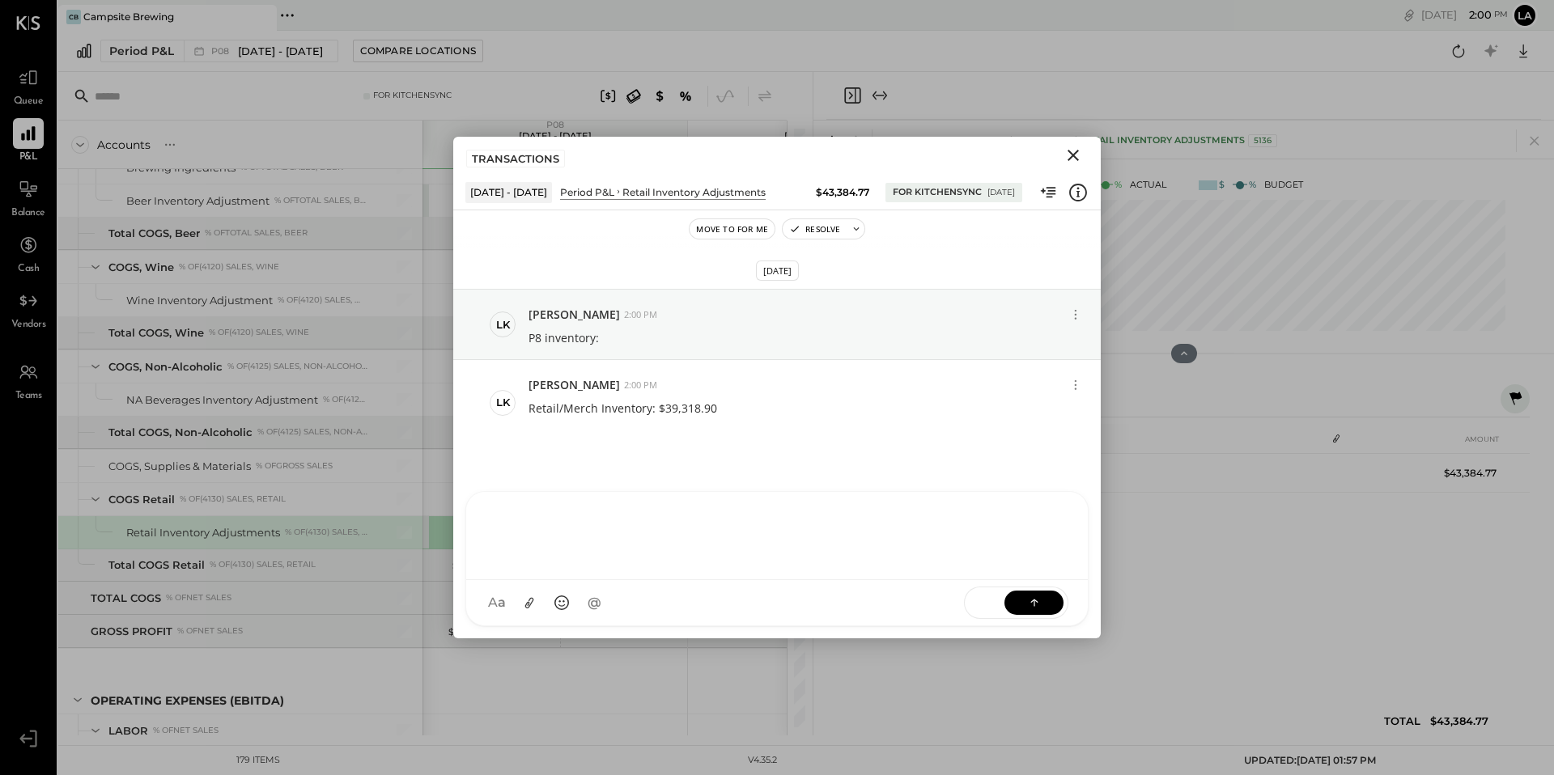
click at [1076, 159] on icon "Close" at bounding box center [1073, 155] width 11 height 11
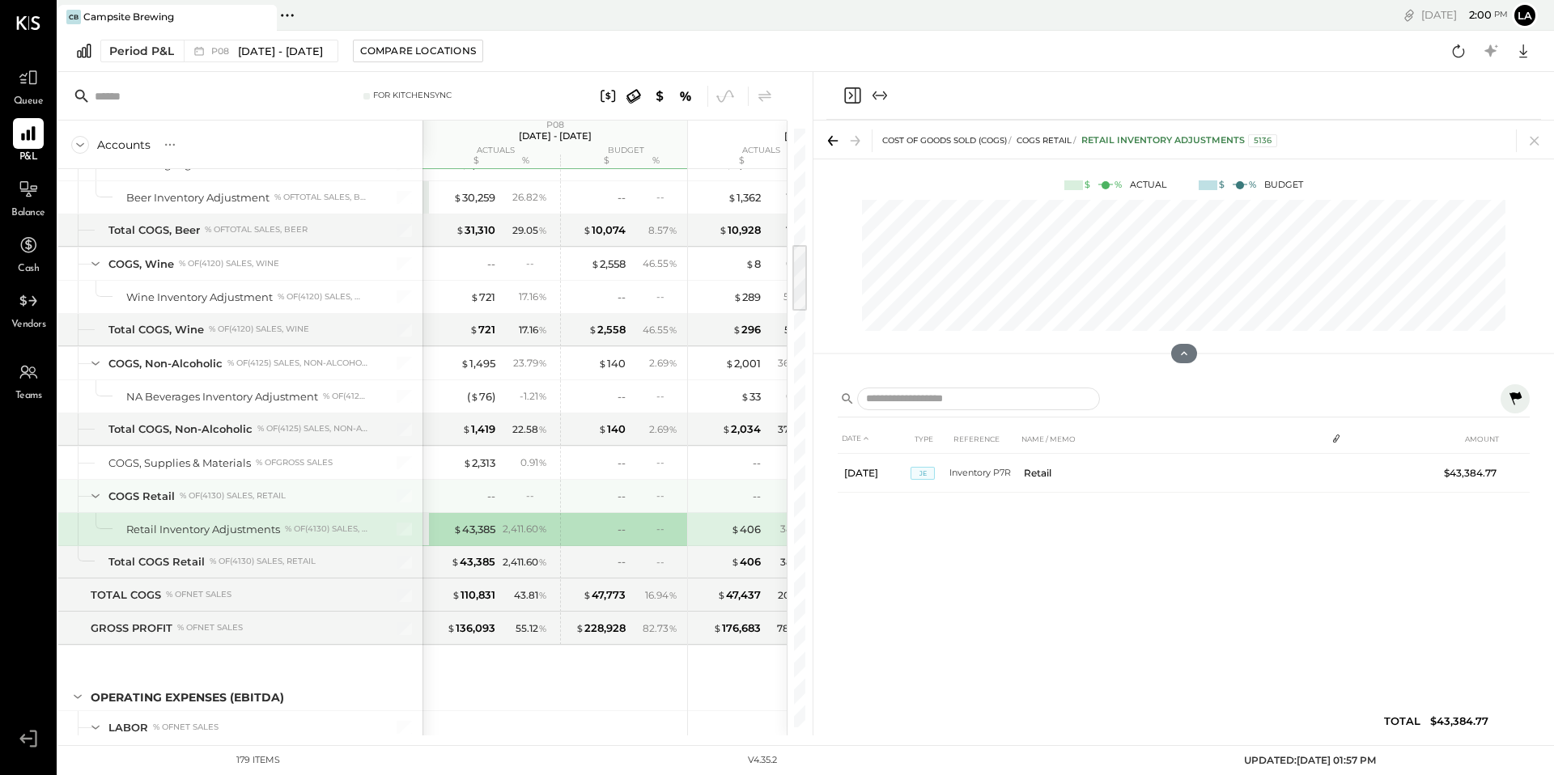
scroll to position [1024, 0]
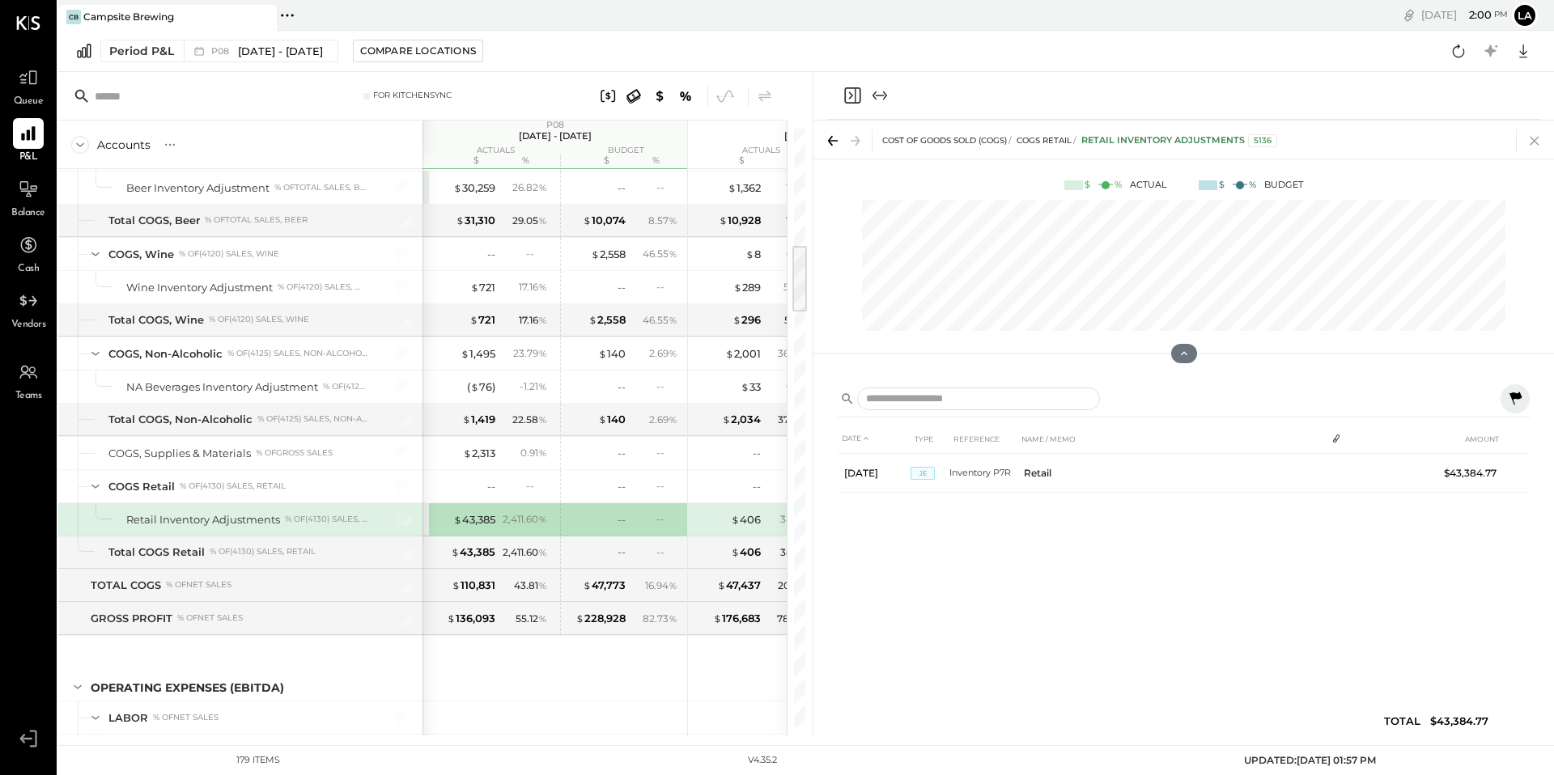
click at [1531, 139] on icon at bounding box center [1534, 141] width 23 height 23
